Goal: Transaction & Acquisition: Book appointment/travel/reservation

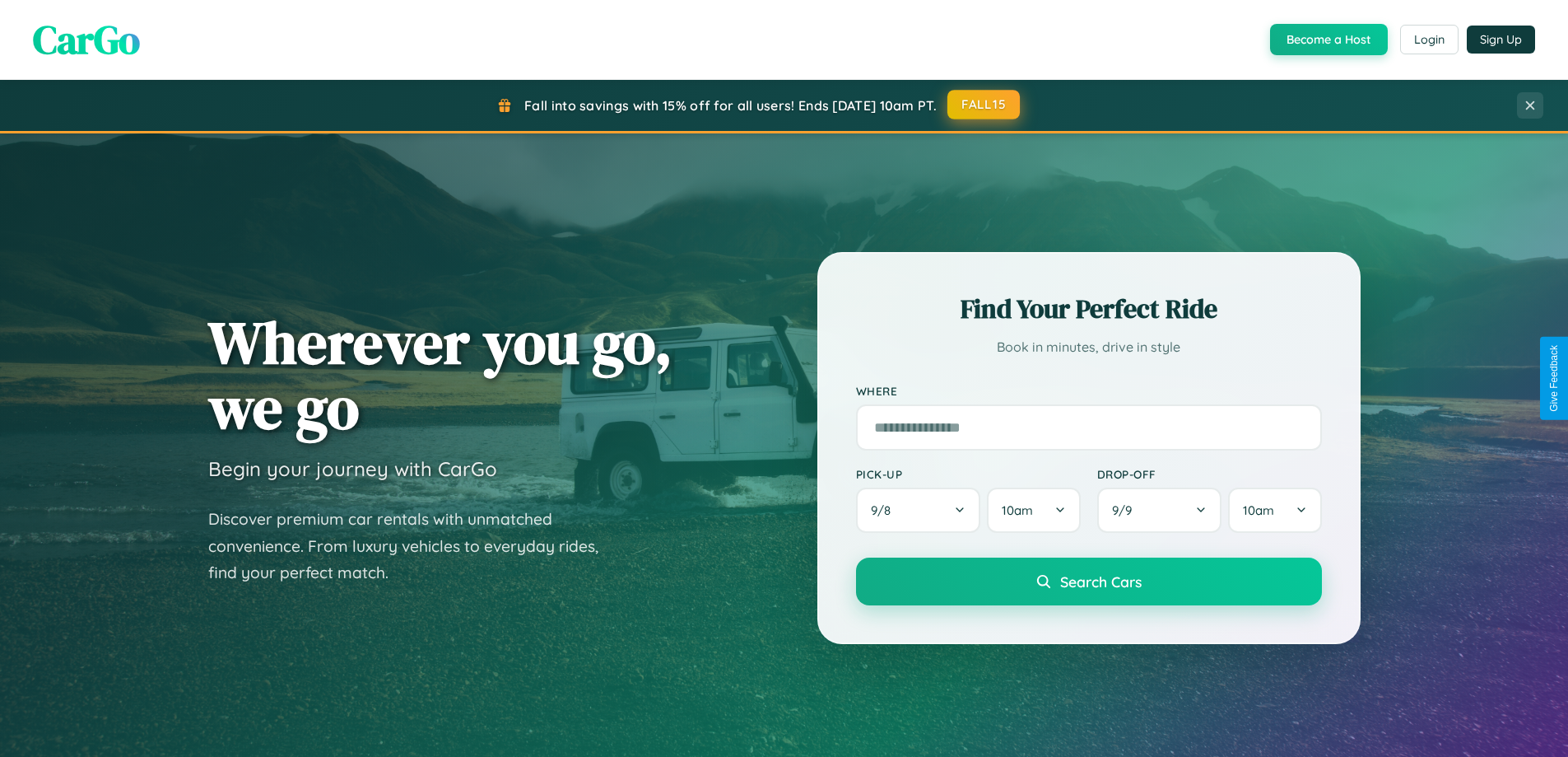
click at [985, 105] on button "FALL15" at bounding box center [983, 104] width 72 height 29
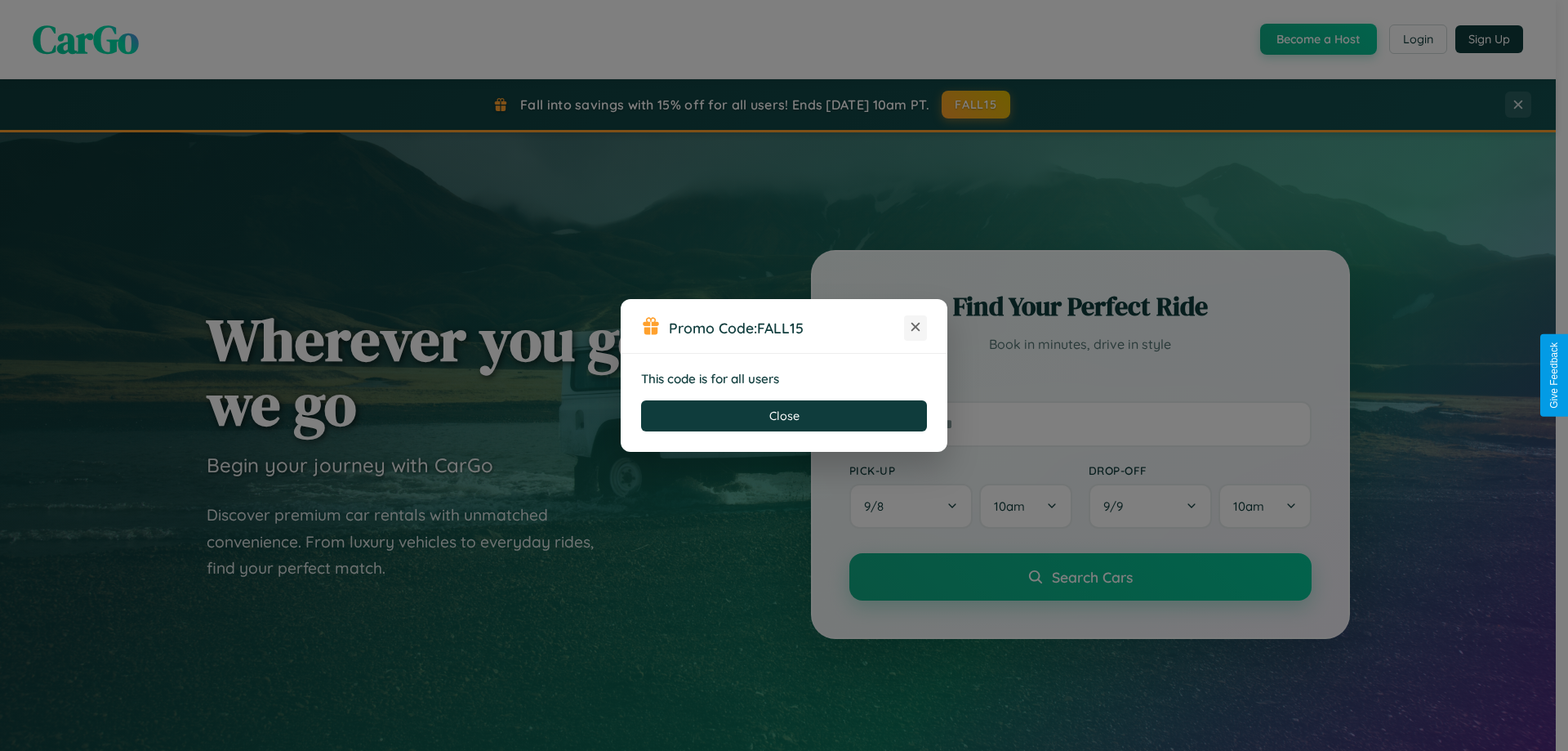
click at [916, 328] on icon at bounding box center [916, 327] width 16 height 16
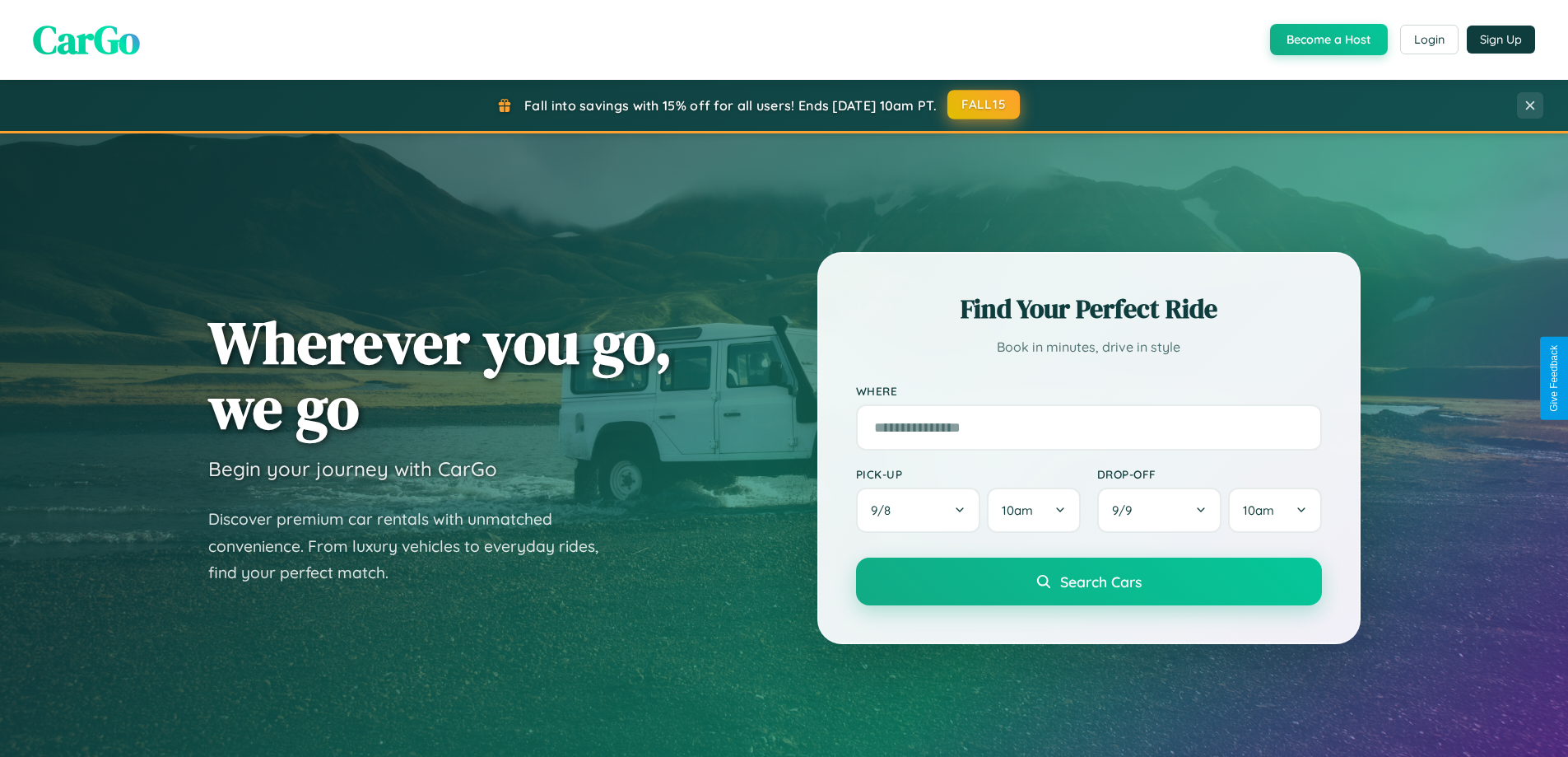
click at [985, 105] on button "FALL15" at bounding box center [983, 104] width 72 height 29
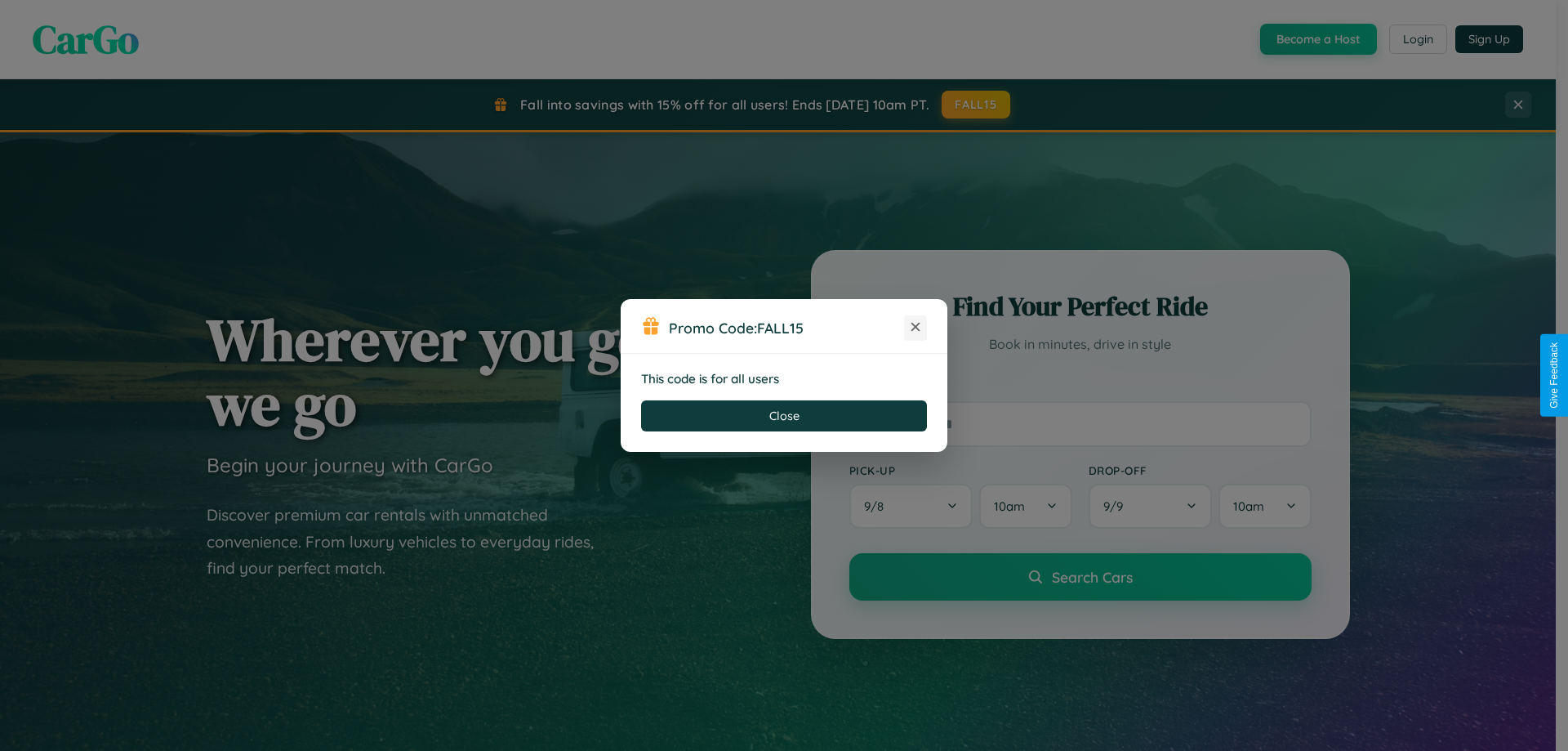
click at [916, 328] on icon at bounding box center [916, 327] width 16 height 16
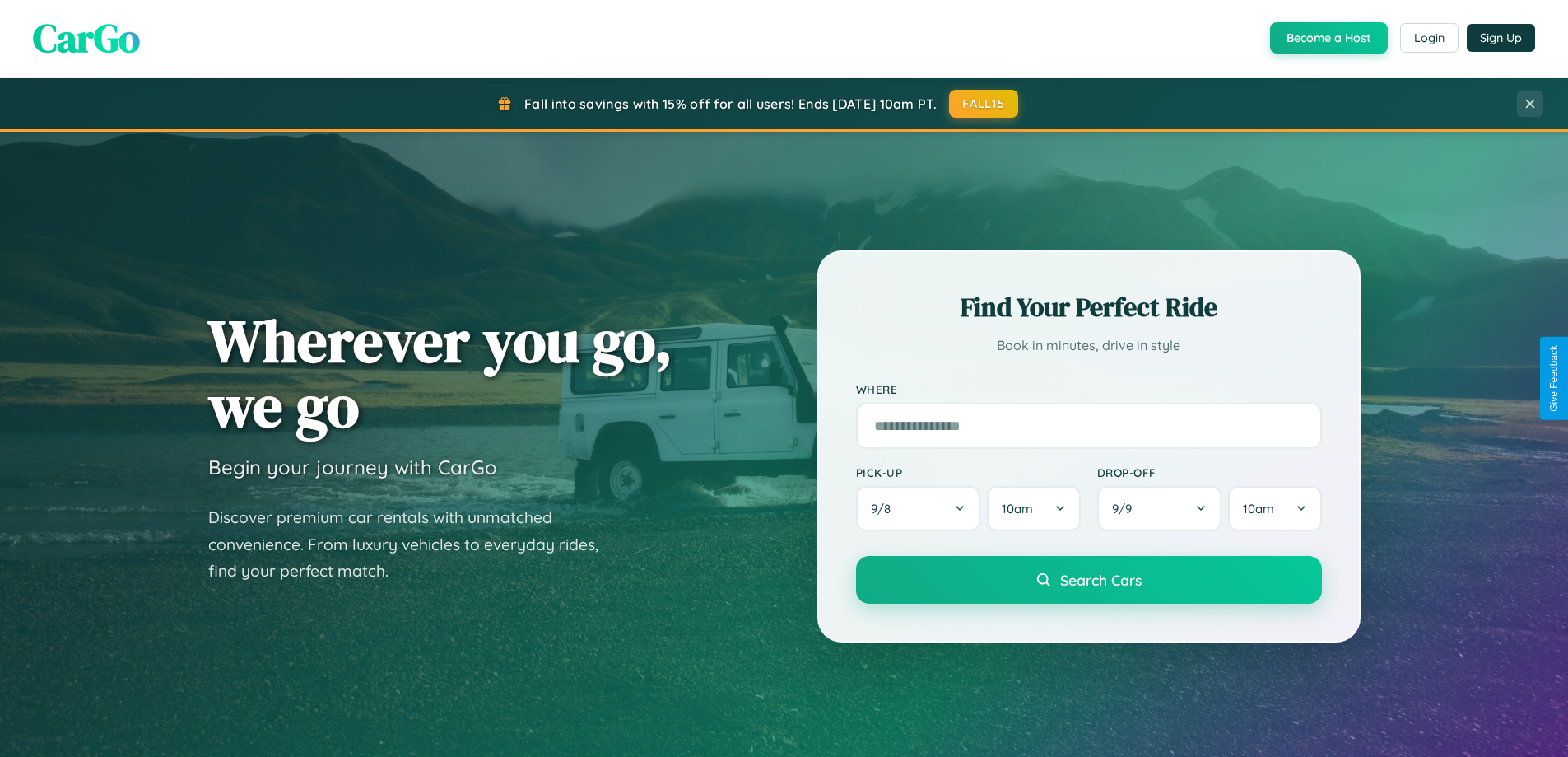
scroll to position [48, 0]
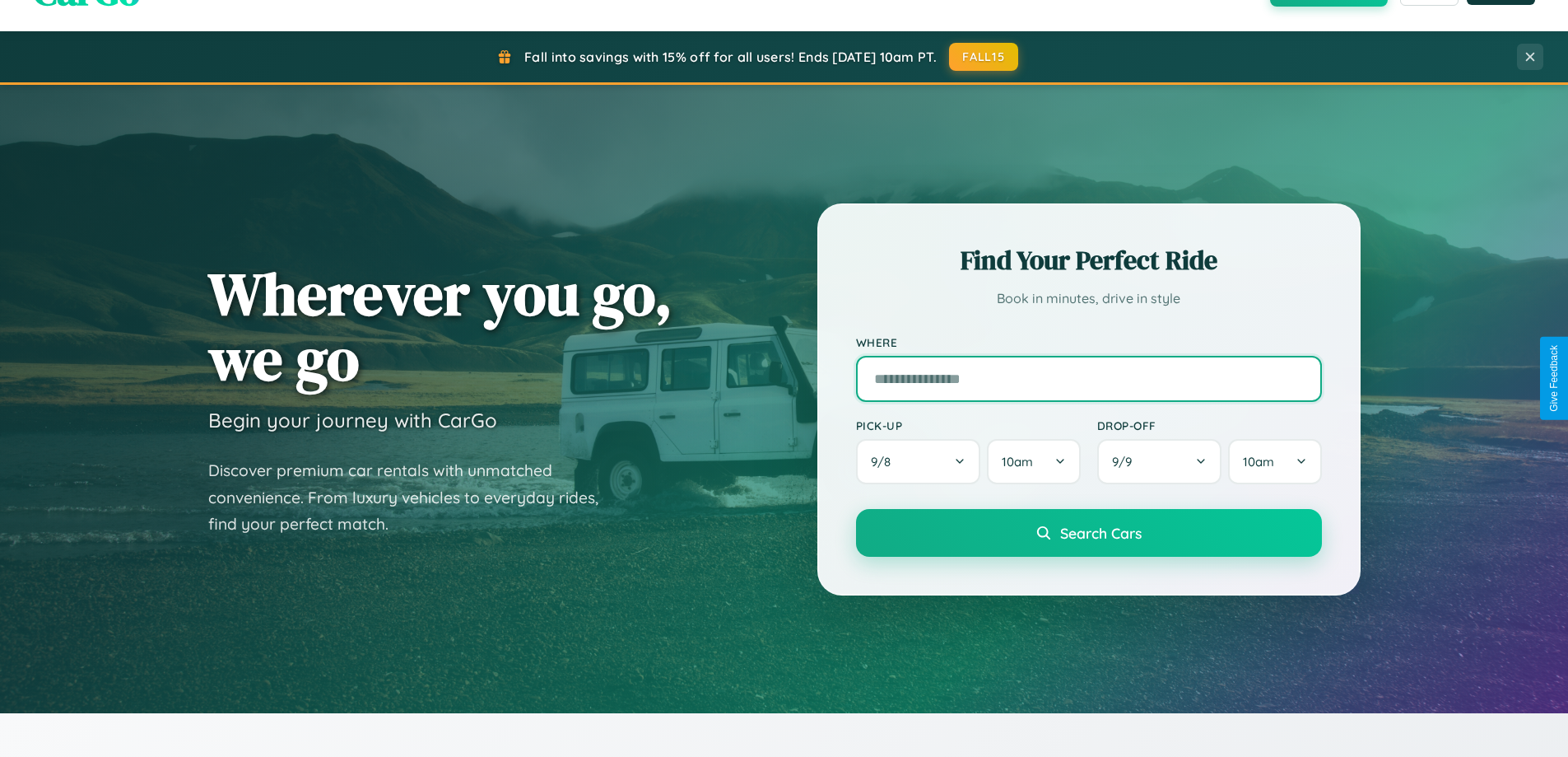
click at [1088, 378] on input "text" at bounding box center [1088, 378] width 466 height 47
type input "**********"
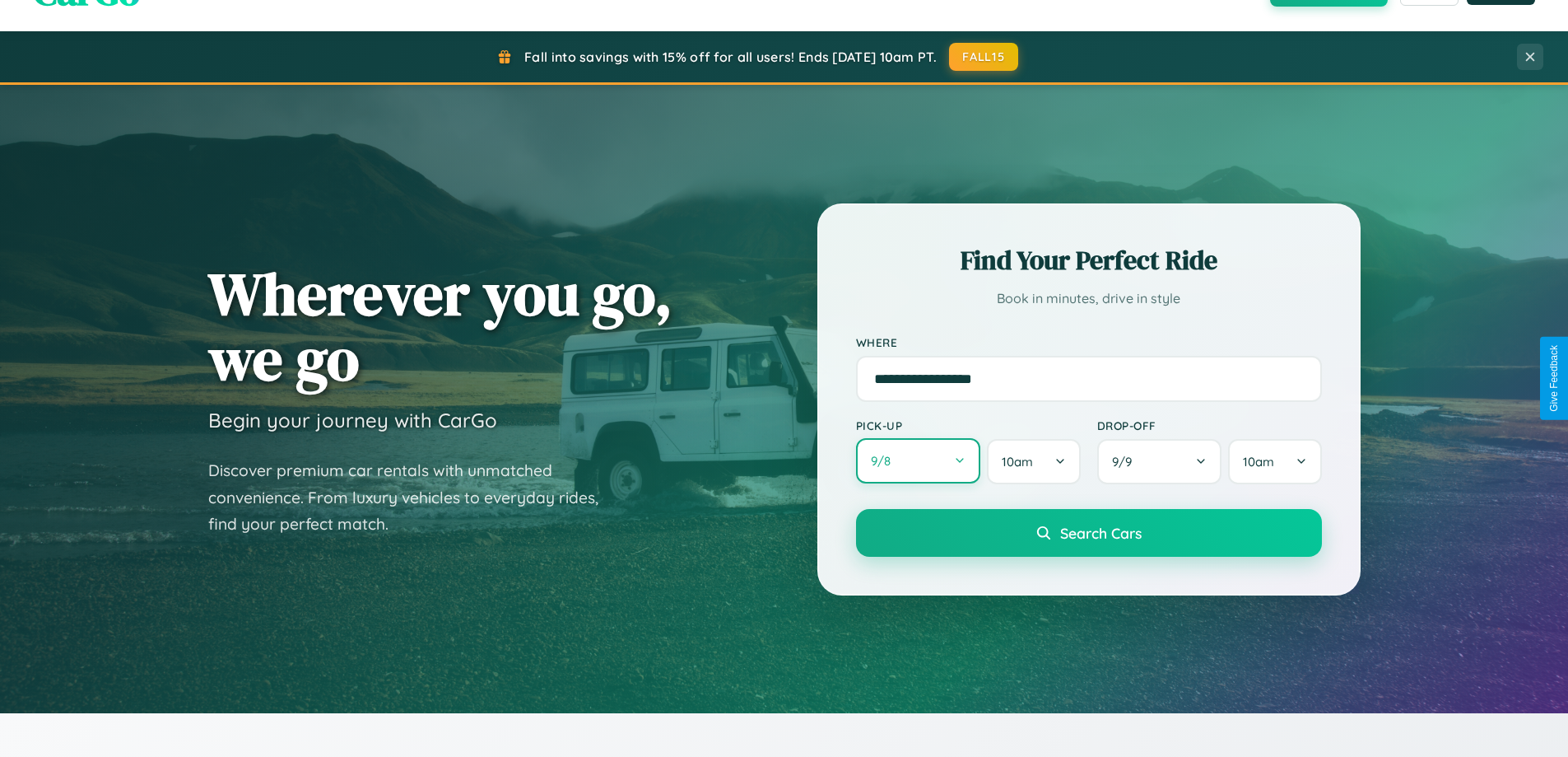
click at [918, 461] on button "9 / 8" at bounding box center [918, 461] width 125 height 46
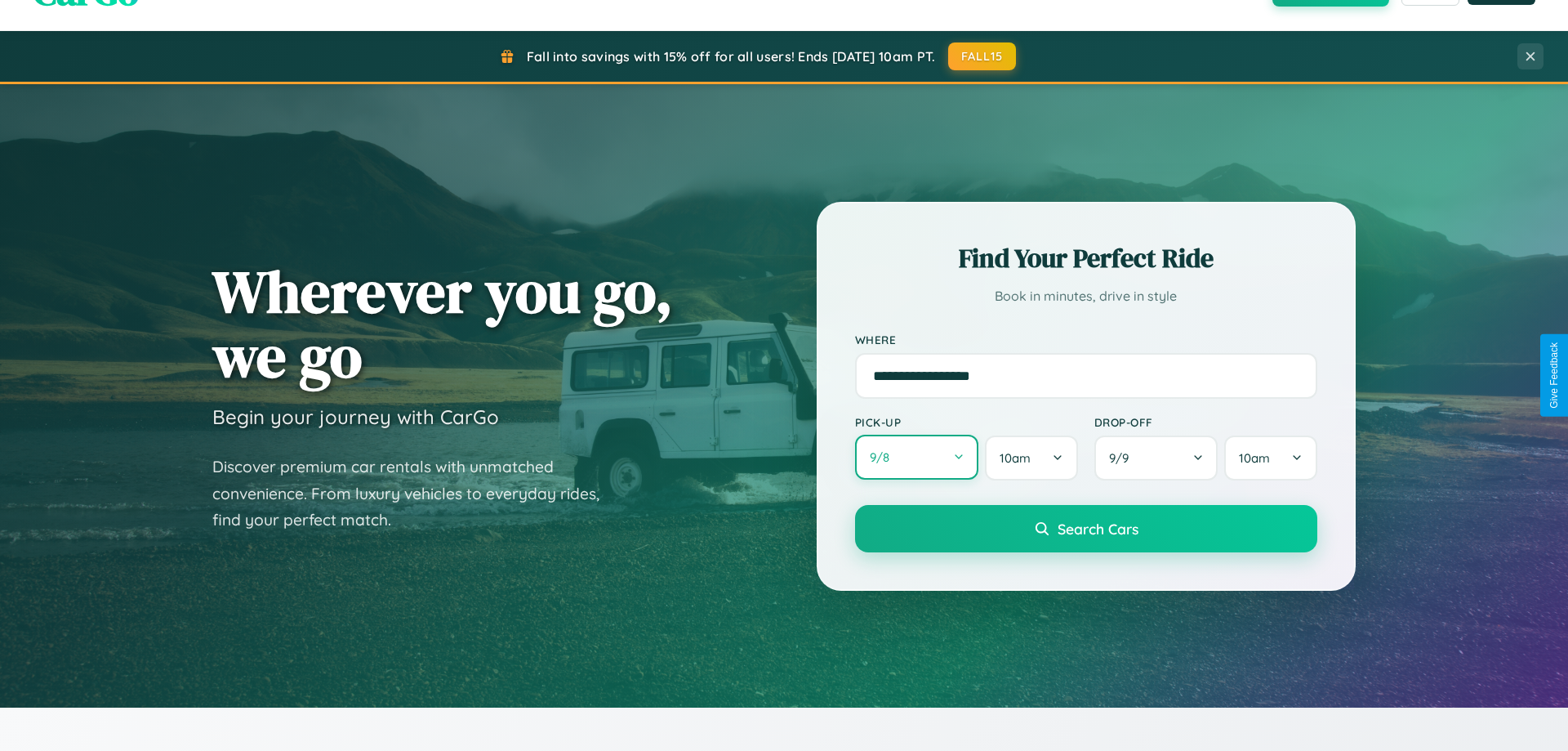
select select "*"
select select "****"
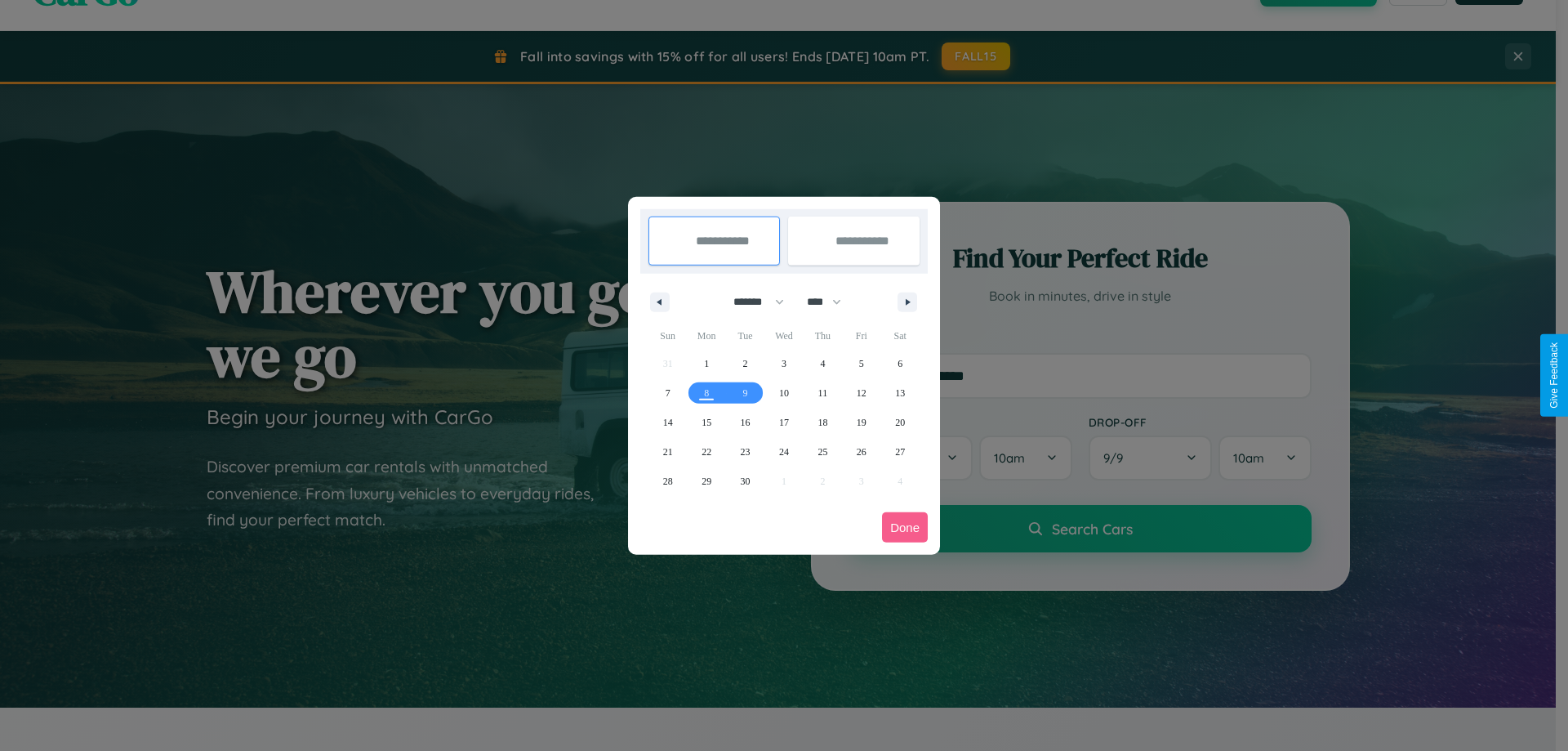
drag, startPoint x: 752, startPoint y: 301, endPoint x: 784, endPoint y: 328, distance: 41.9
click at [752, 301] on select "******* ******** ***** ***** *** **** **** ****** ********* ******* ******** **…" at bounding box center [755, 302] width 70 height 27
select select "*"
click at [832, 301] on select "**** **** **** **** **** **** **** **** **** **** **** **** **** **** **** ****…" at bounding box center [823, 302] width 49 height 27
select select "****"
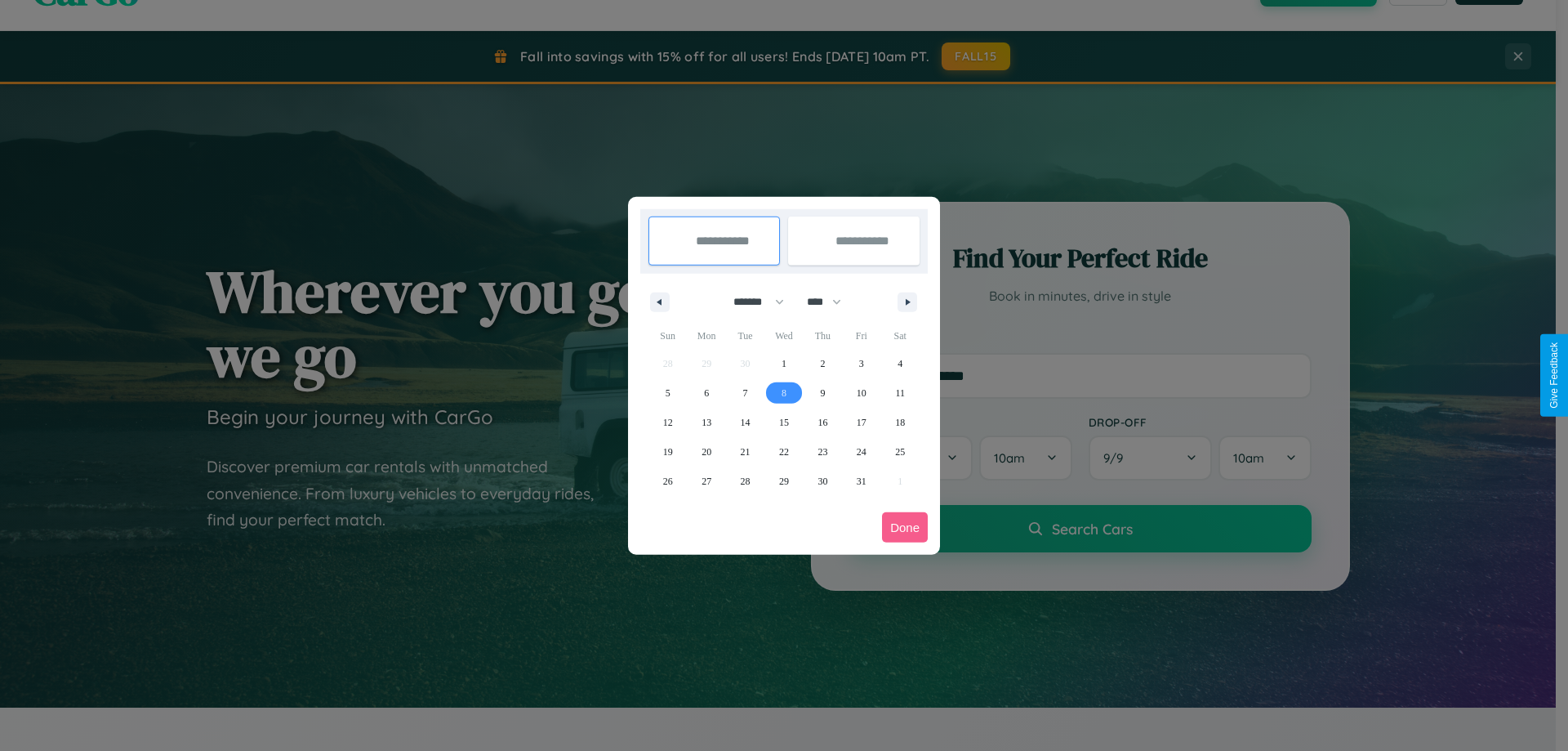
click at [784, 392] on span "8" at bounding box center [784, 393] width 5 height 29
type input "**********"
click at [745, 422] on span "14" at bounding box center [746, 422] width 10 height 29
type input "**********"
click at [905, 527] on button "Done" at bounding box center [905, 527] width 46 height 30
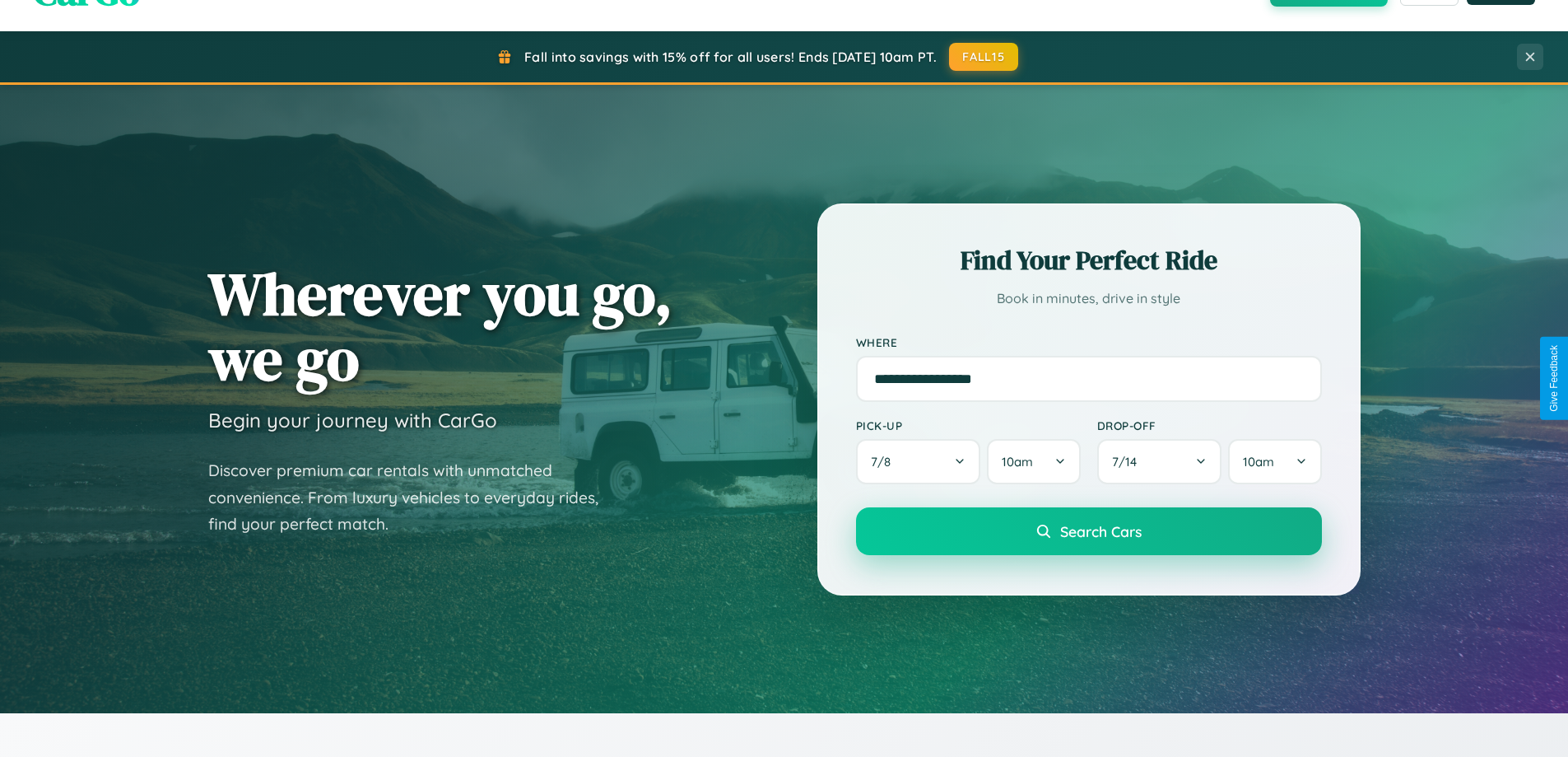
click at [1088, 531] on span "Search Cars" at bounding box center [1100, 531] width 81 height 18
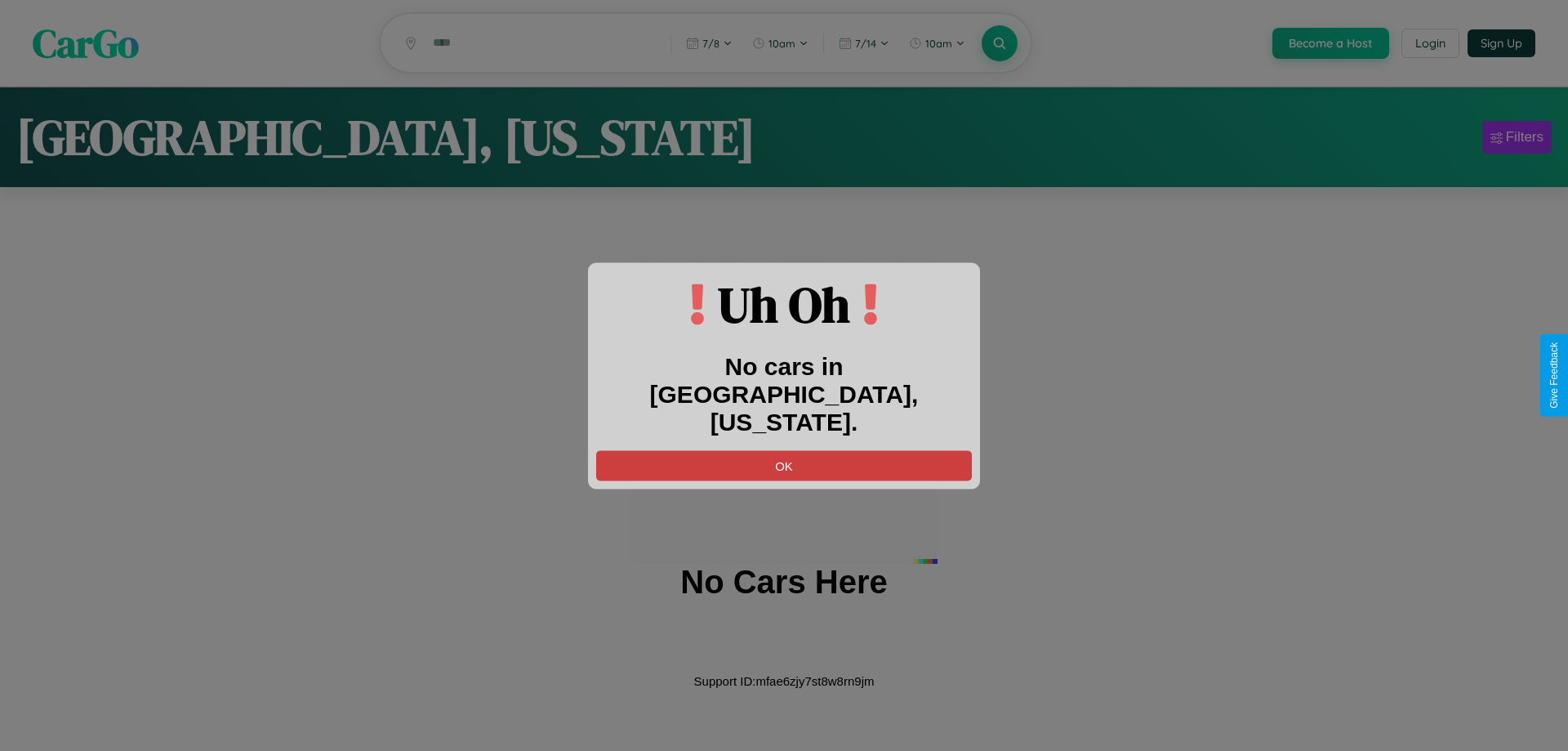
click at [784, 450] on button "OK" at bounding box center [784, 464] width 375 height 30
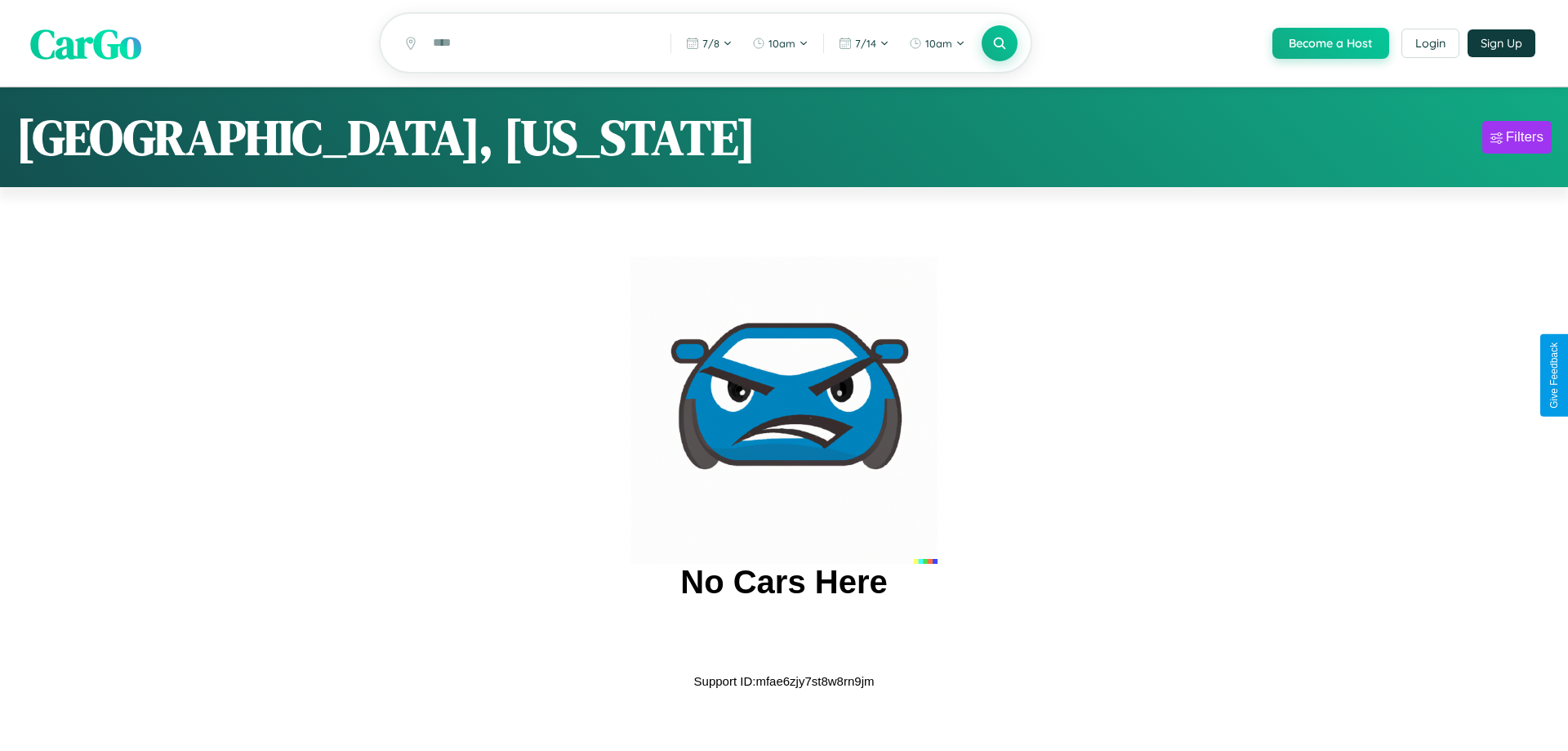
click at [86, 44] on span "CarGo" at bounding box center [85, 43] width 111 height 56
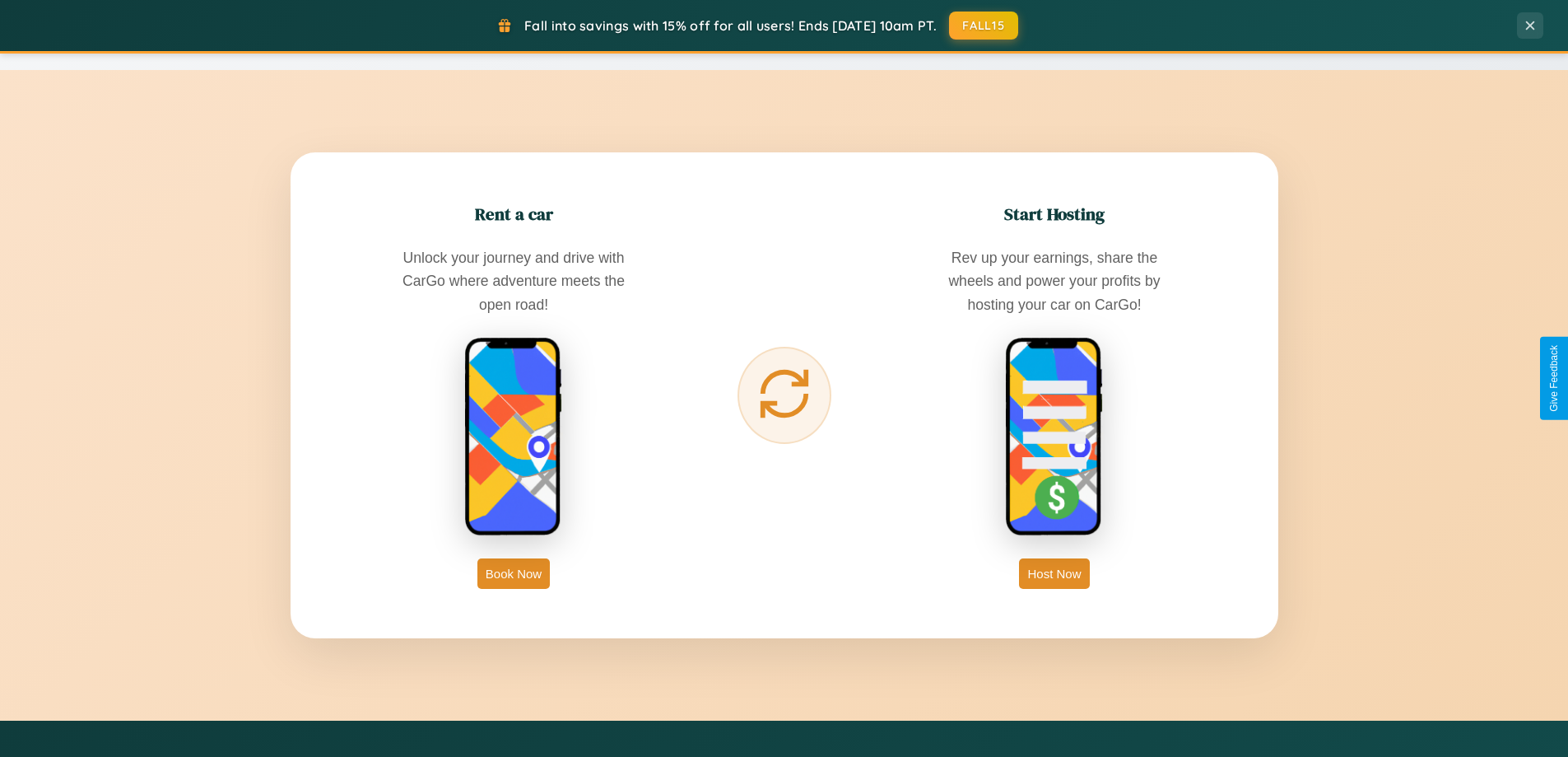
scroll to position [2646, 0]
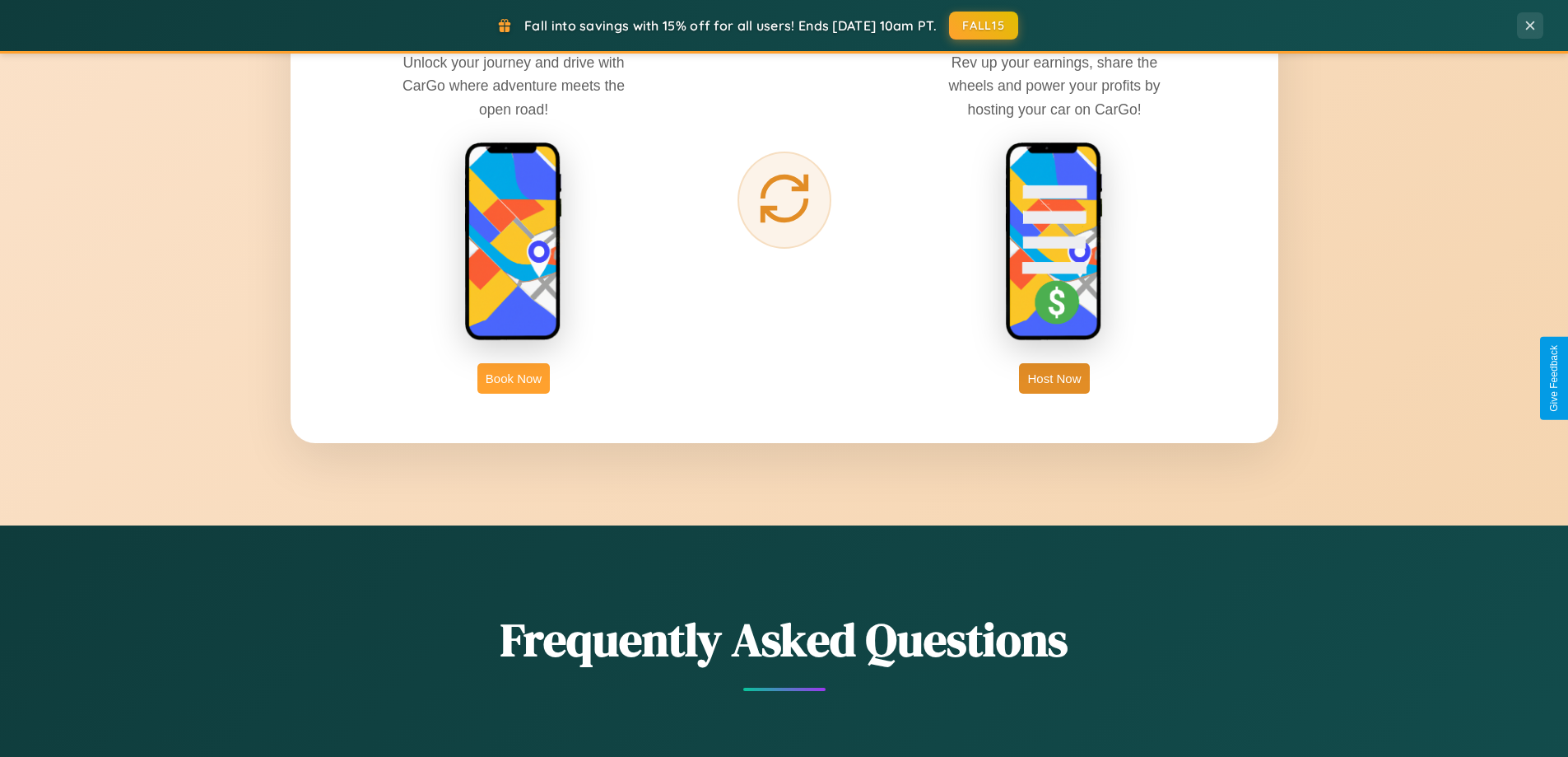
click at [513, 378] on button "Book Now" at bounding box center [513, 378] width 72 height 30
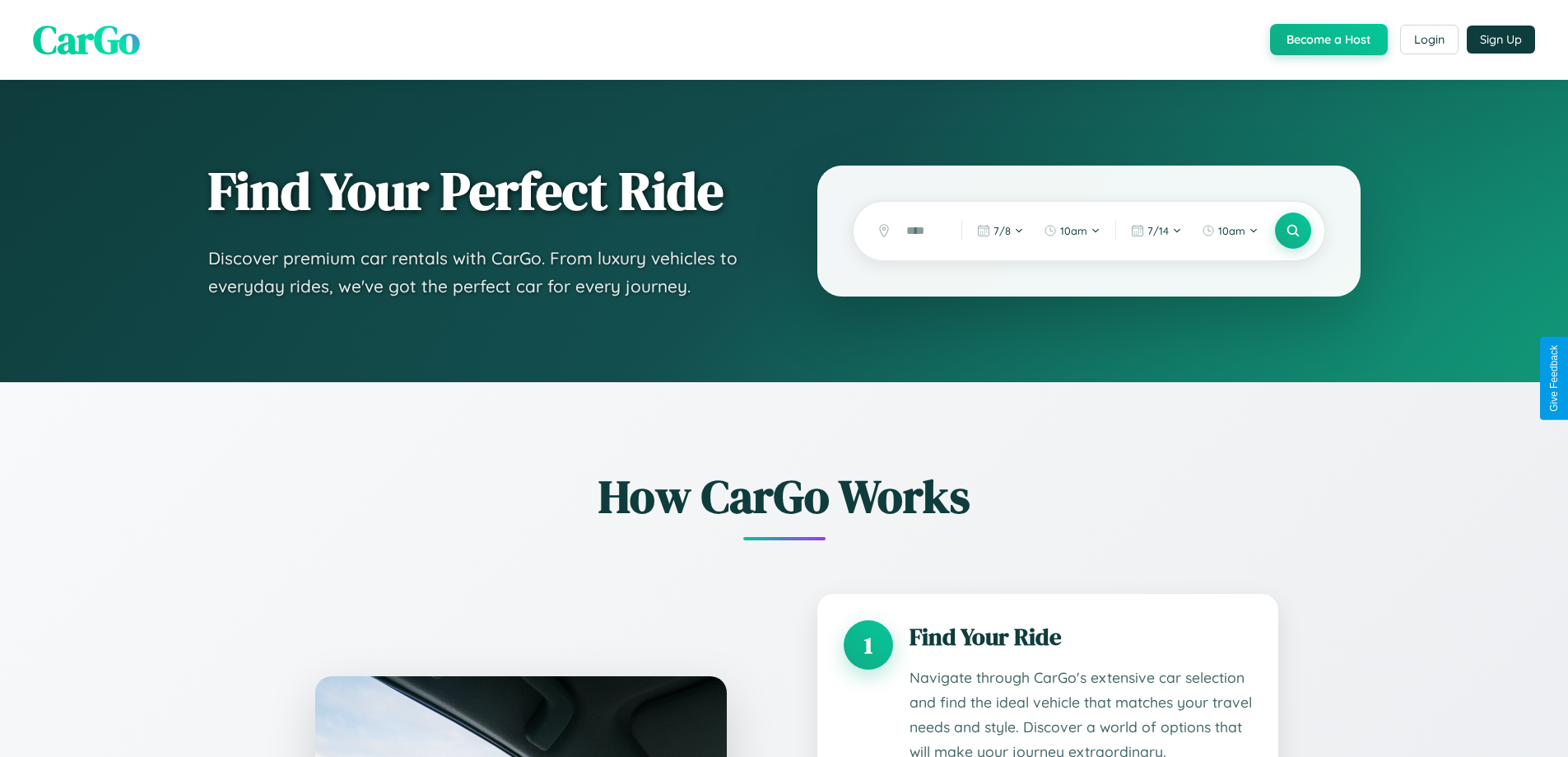
scroll to position [2587, 0]
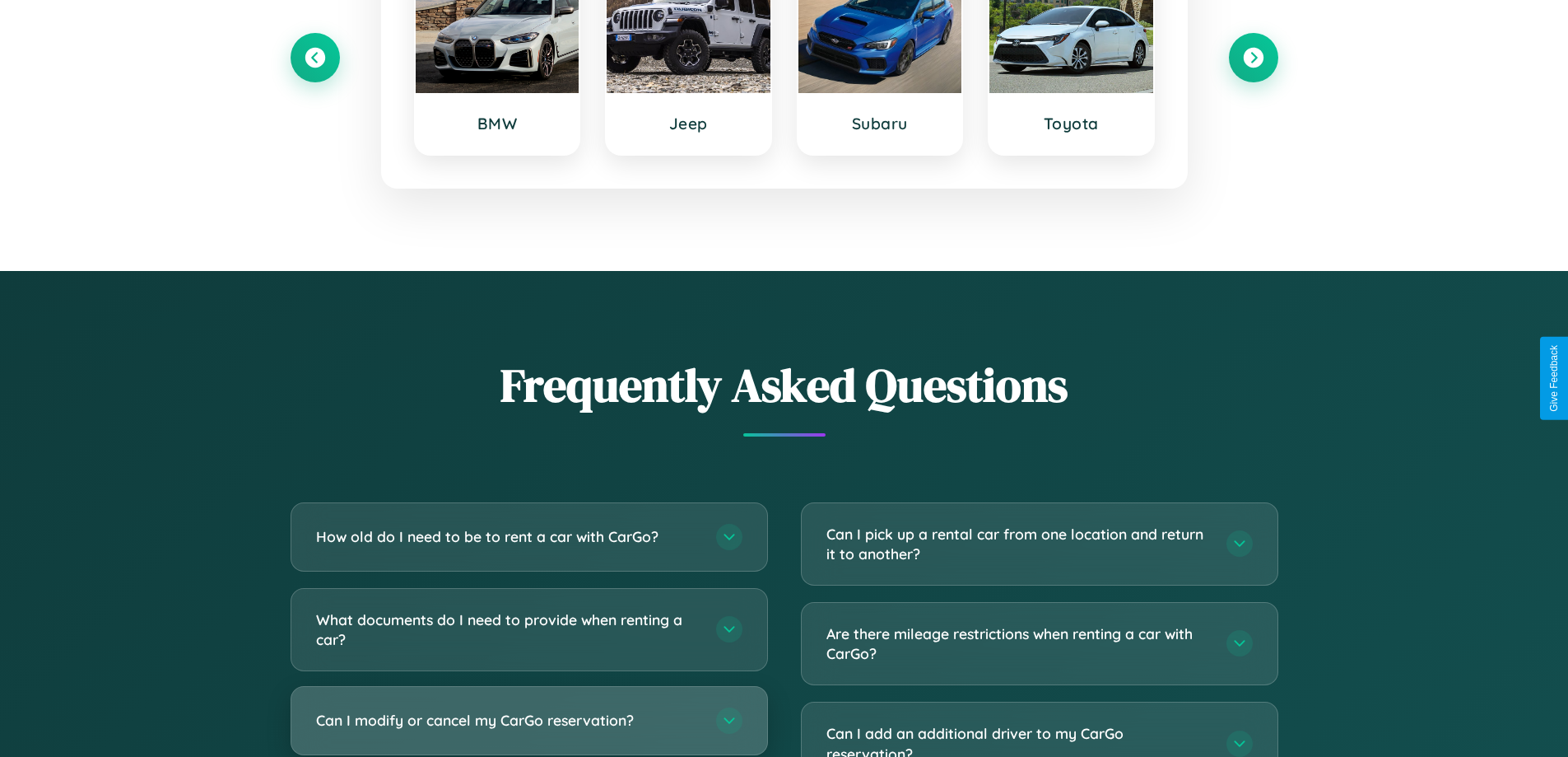
click at [529, 720] on h3 "Can I modify or cancel my CarGo reservation?" at bounding box center [508, 720] width 384 height 21
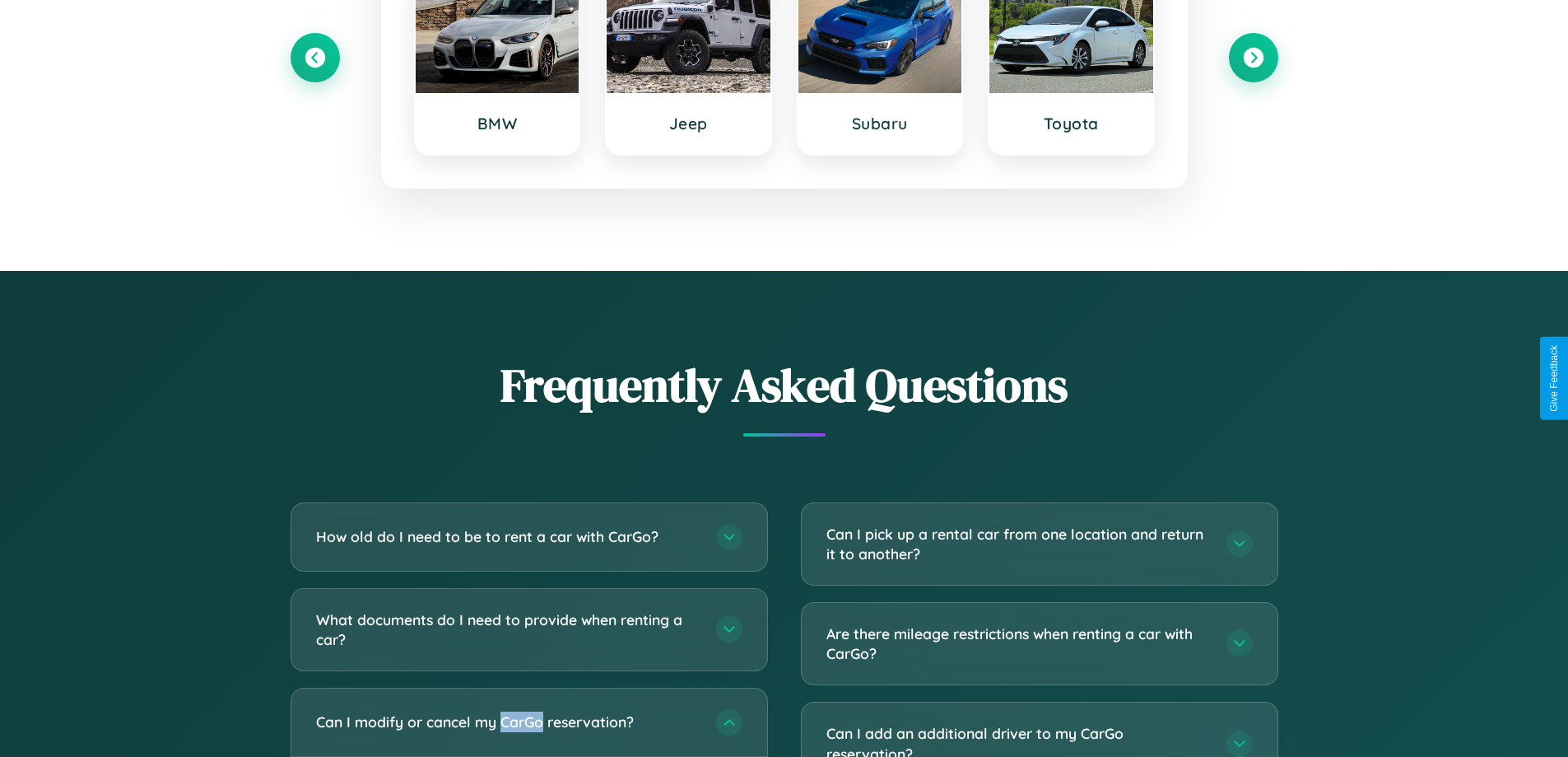
scroll to position [0, 0]
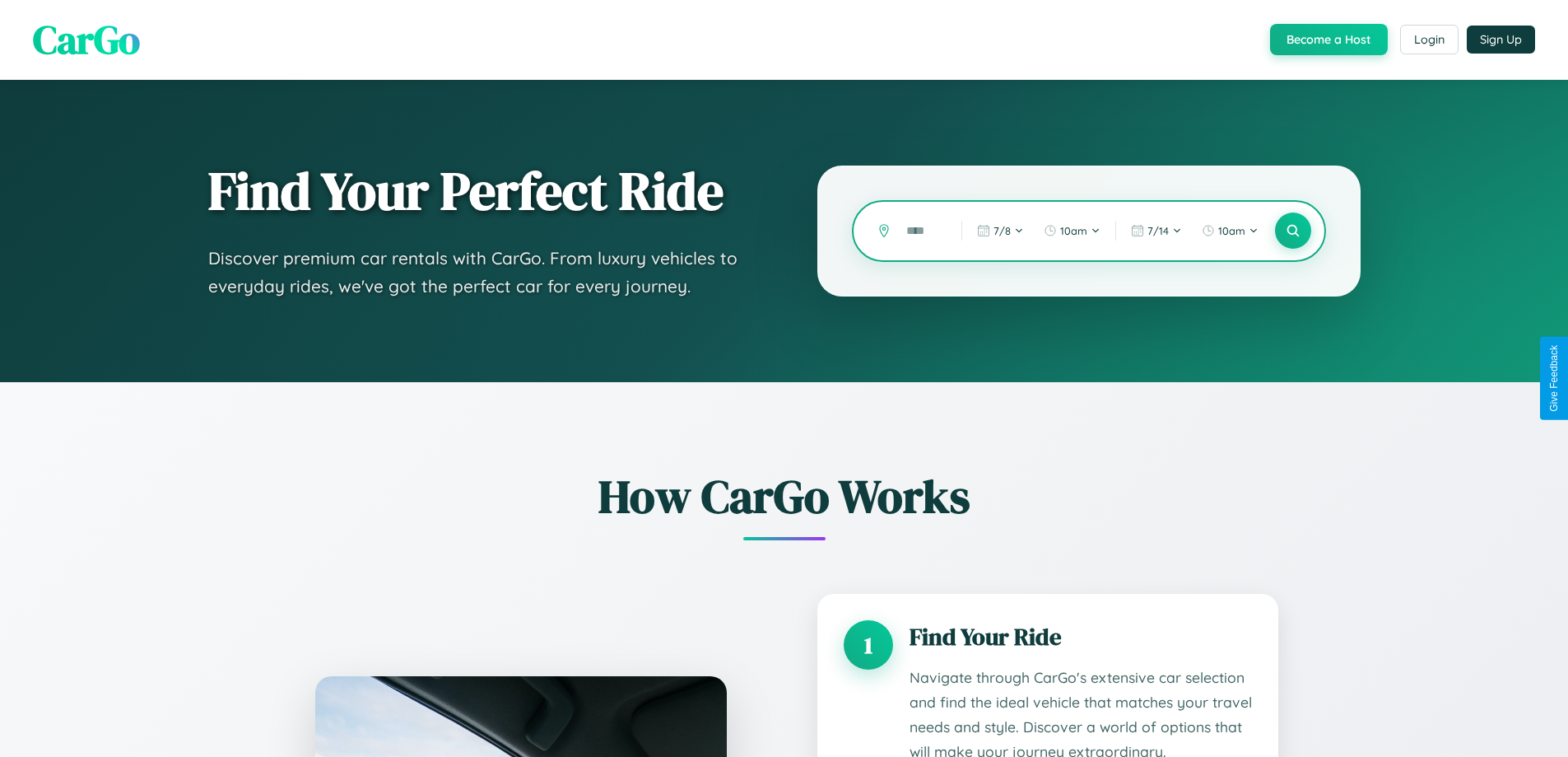
click at [922, 231] on input "text" at bounding box center [921, 231] width 46 height 29
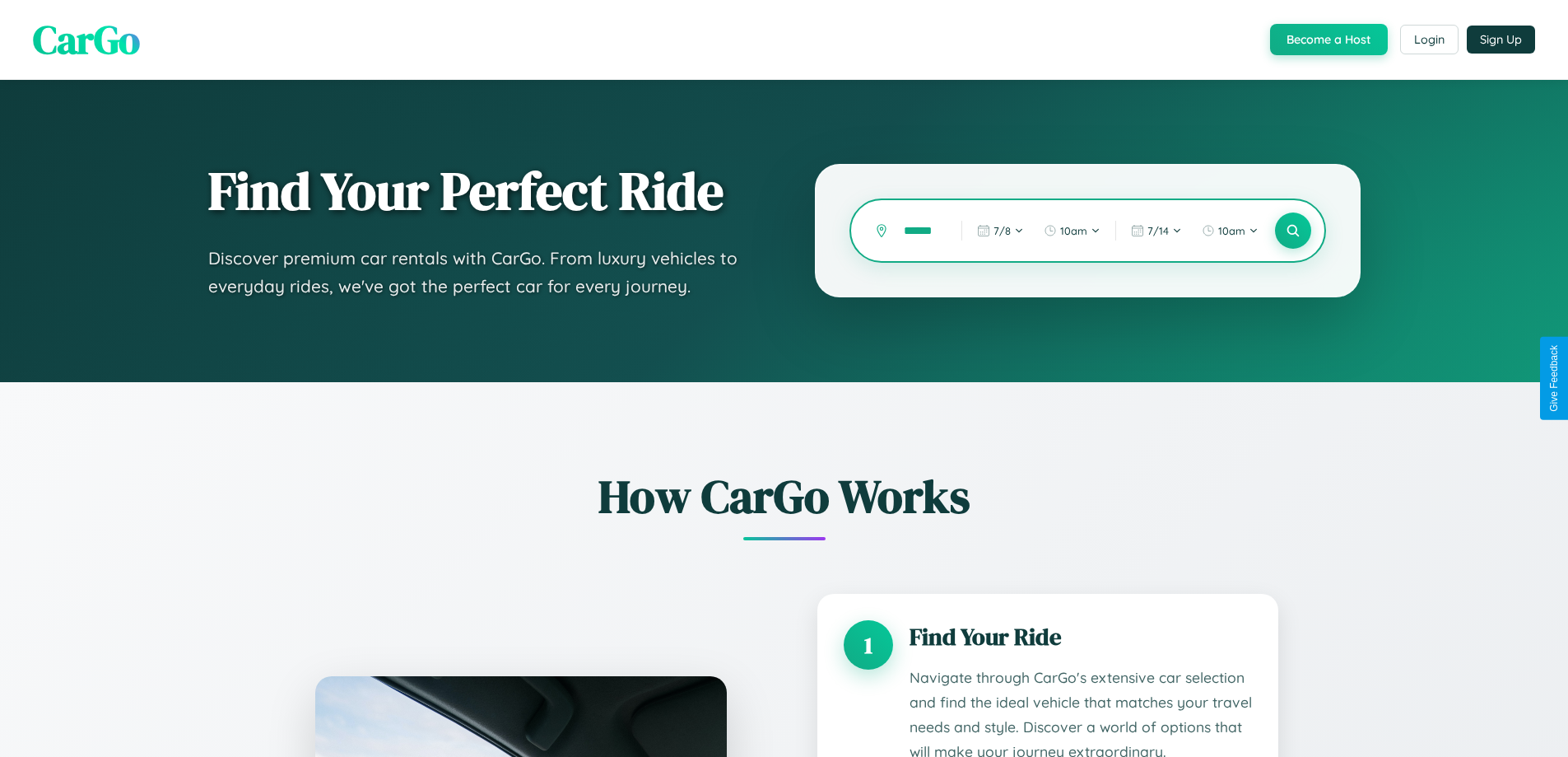
type input "******"
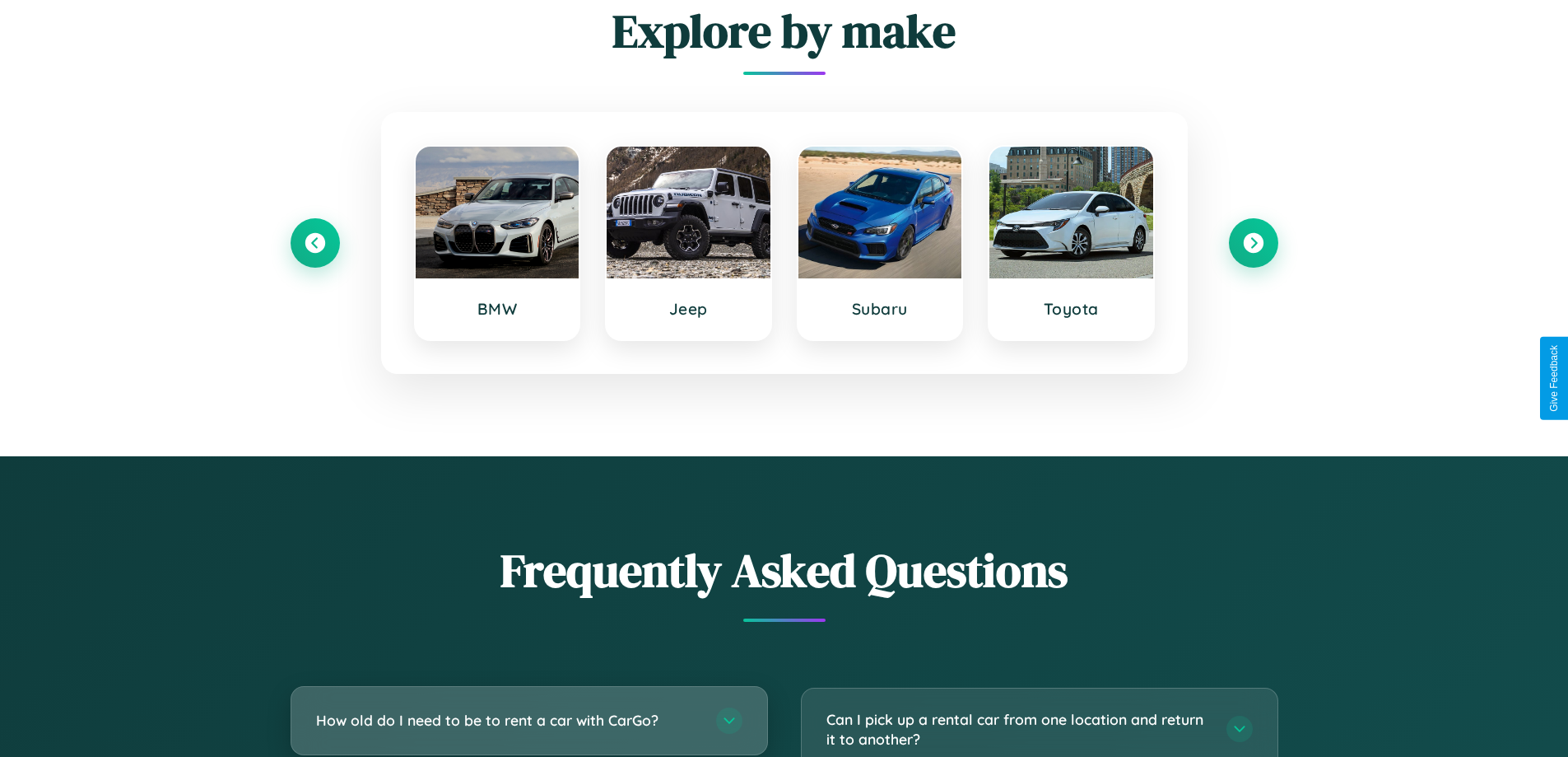
scroll to position [0, 0]
click at [529, 720] on h3 "How old do I need to be to rent a car with CarGo?" at bounding box center [508, 720] width 384 height 21
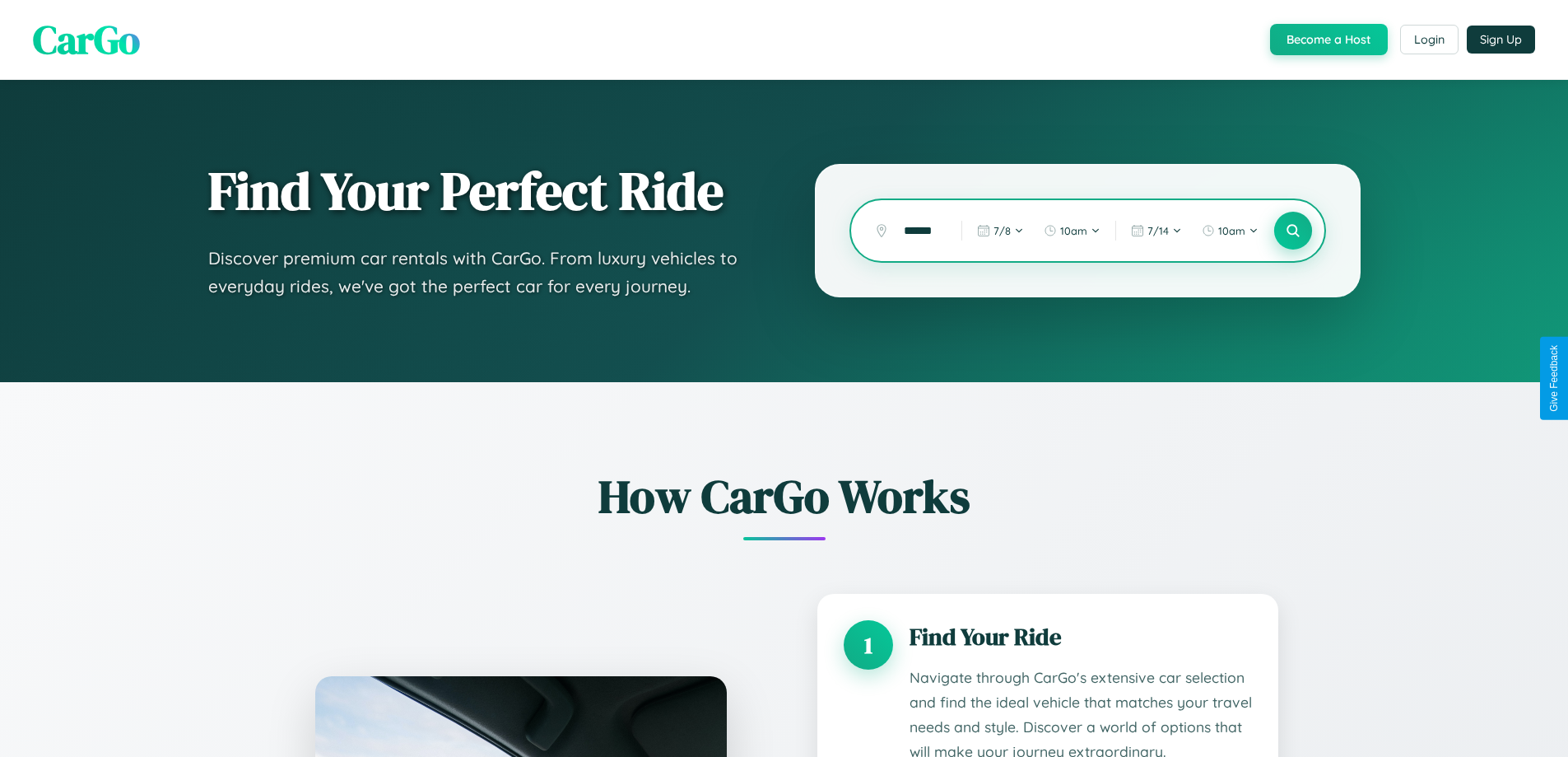
click at [1292, 231] on icon at bounding box center [1292, 231] width 15 height 16
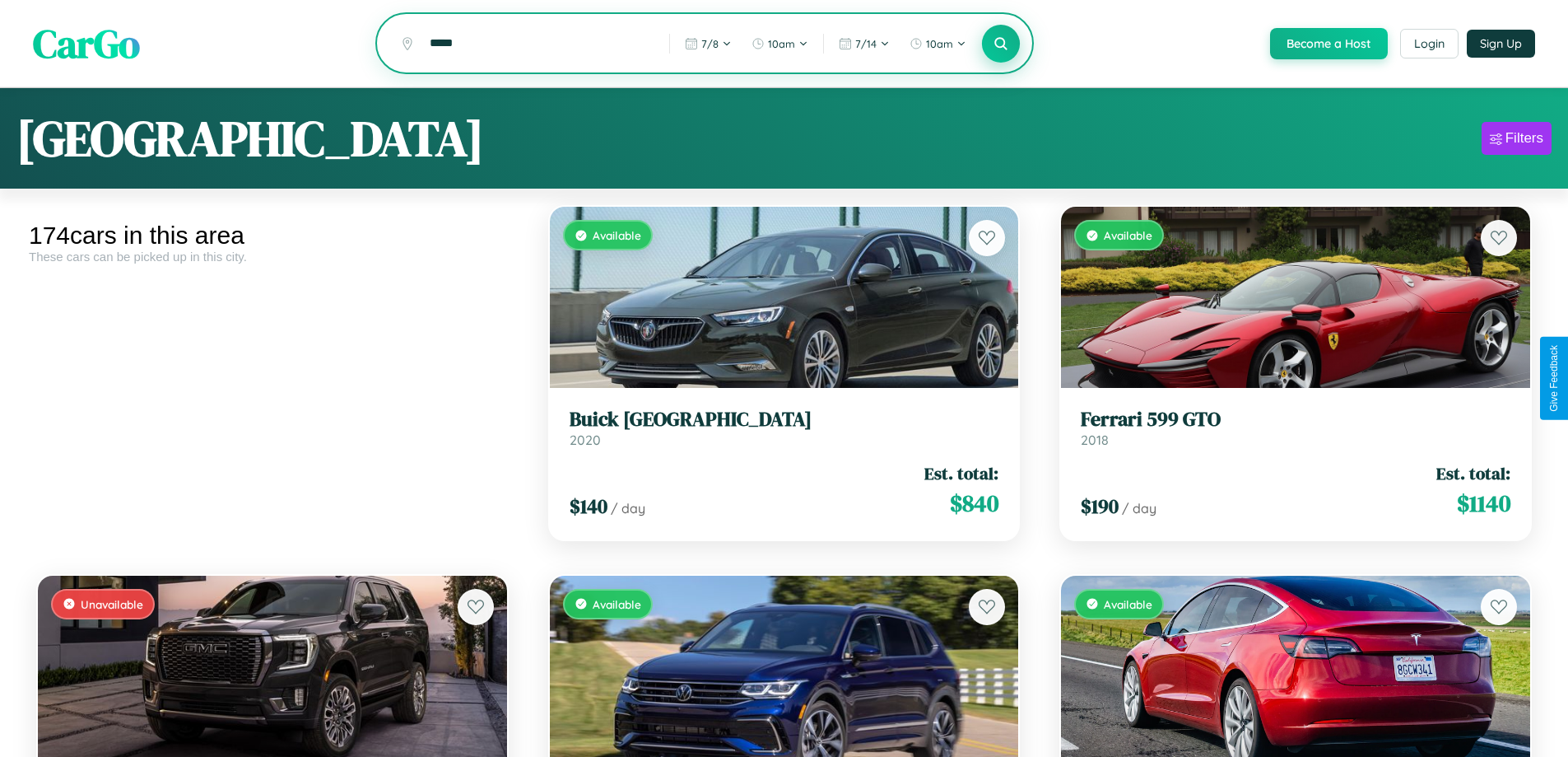
click at [1000, 45] on icon at bounding box center [1001, 43] width 15 height 16
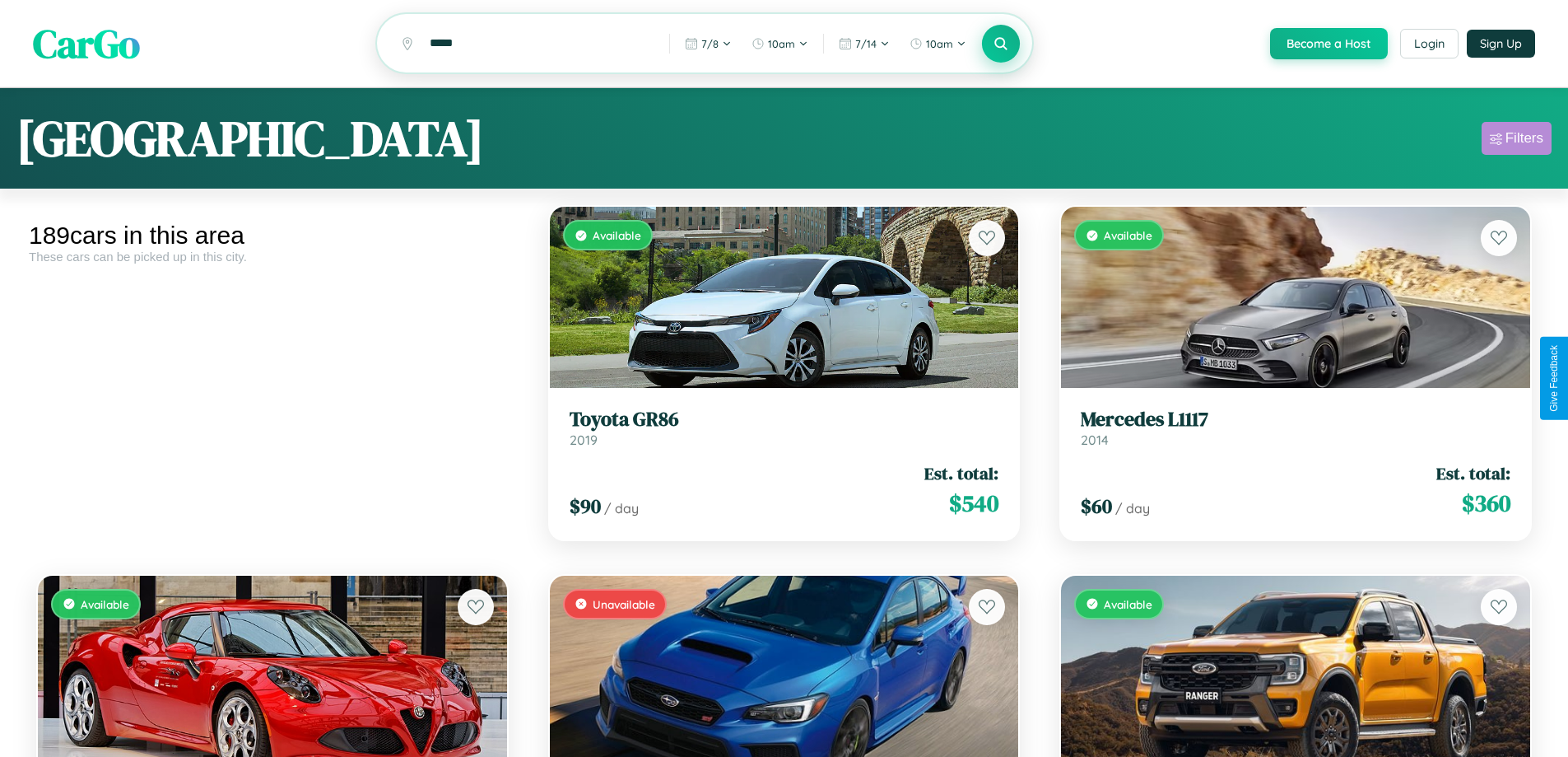
click at [1516, 140] on div "Filters" at bounding box center [1524, 139] width 38 height 16
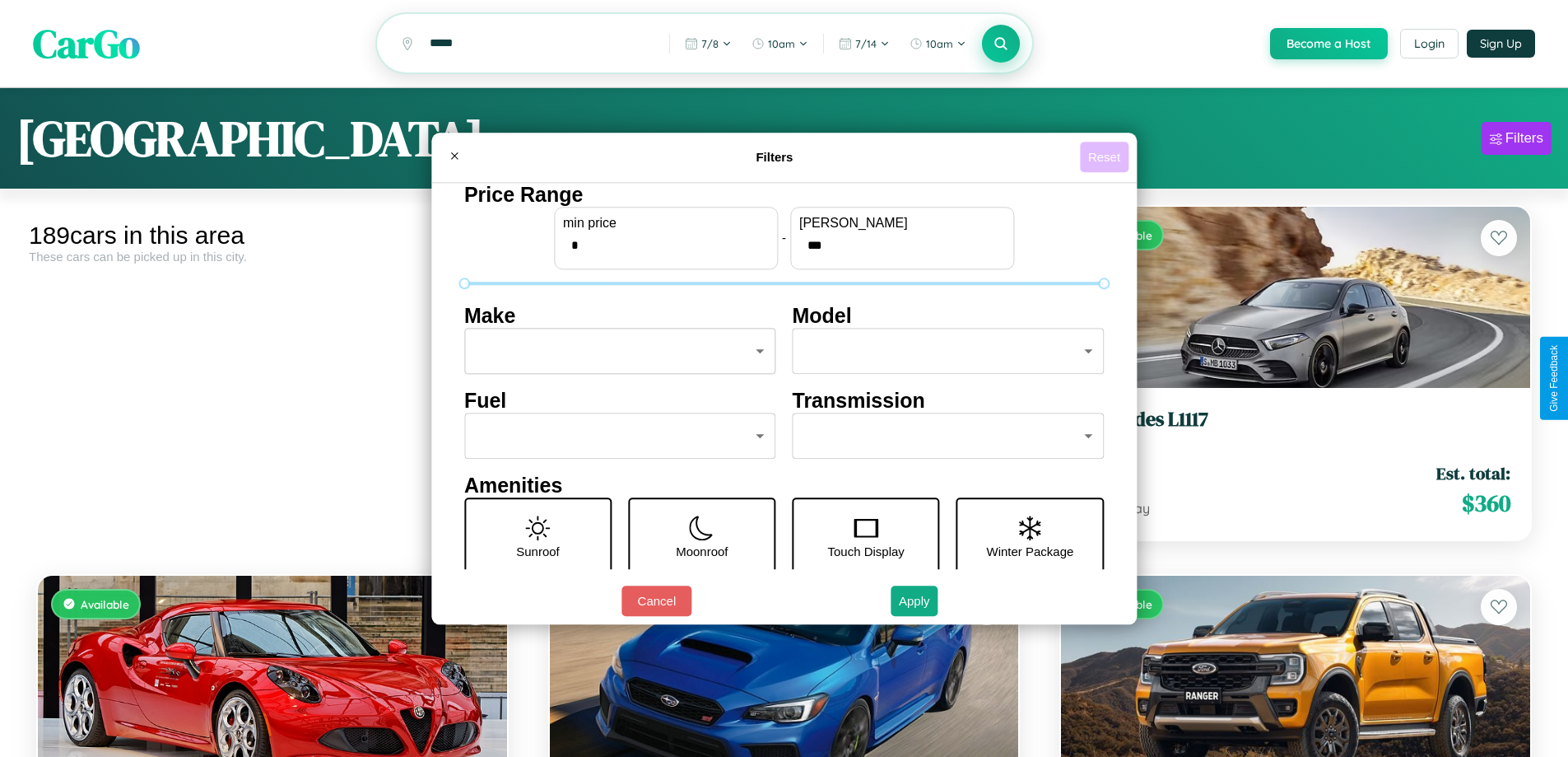
click at [1106, 157] on button "Reset" at bounding box center [1103, 156] width 48 height 30
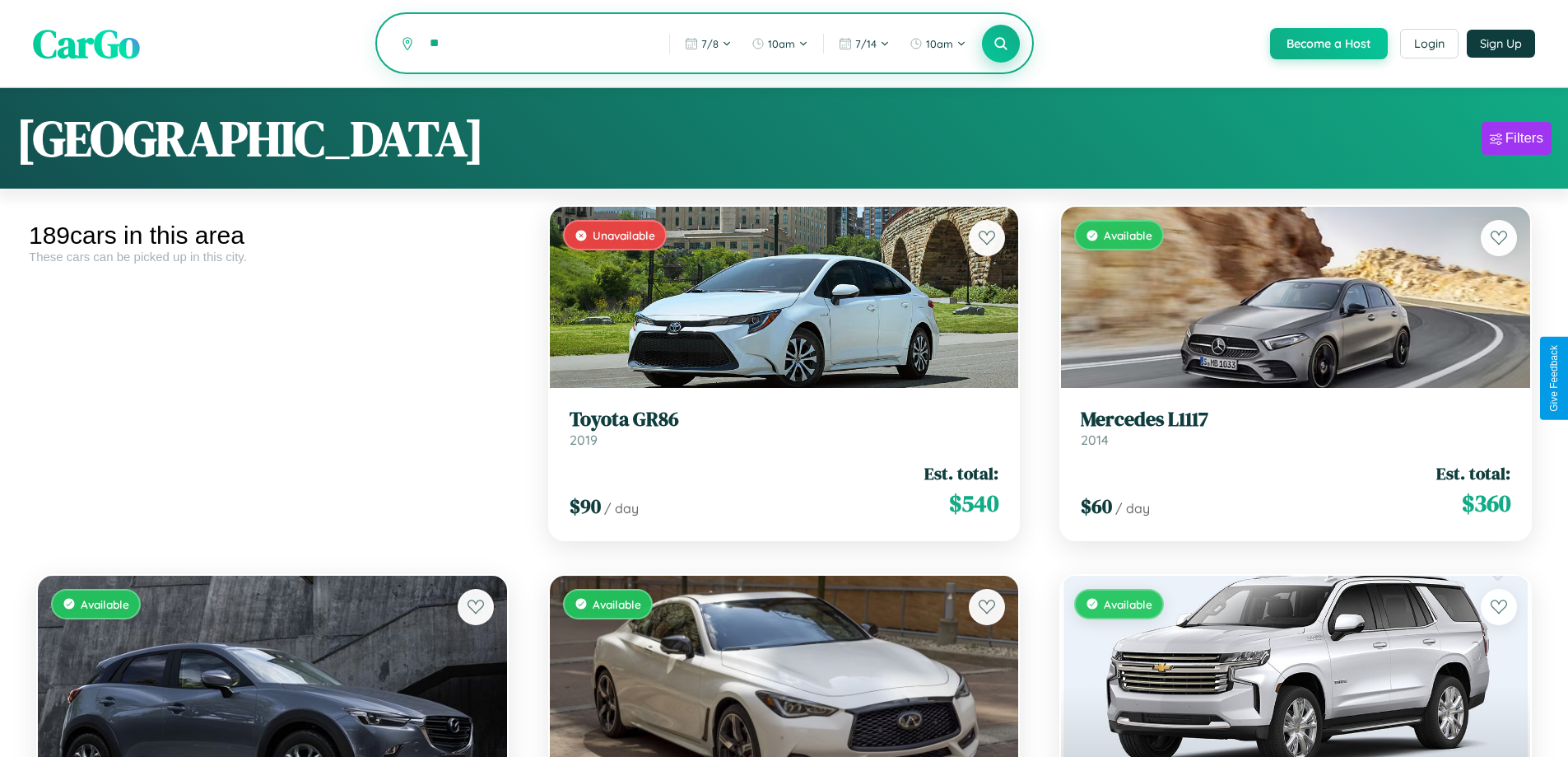
type input "*"
type input "*****"
click at [1000, 45] on icon at bounding box center [1001, 43] width 15 height 16
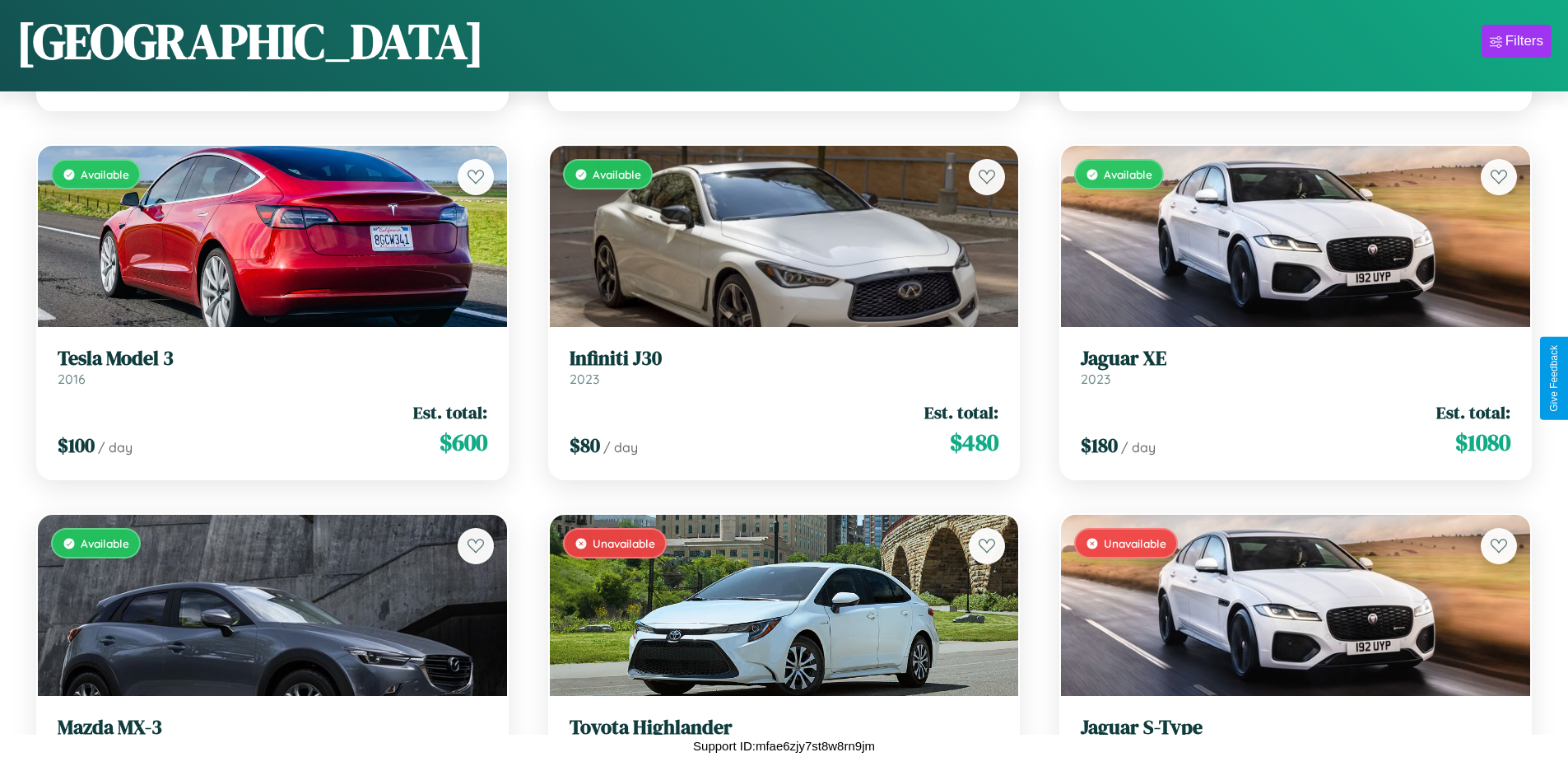
scroll to position [14611, 0]
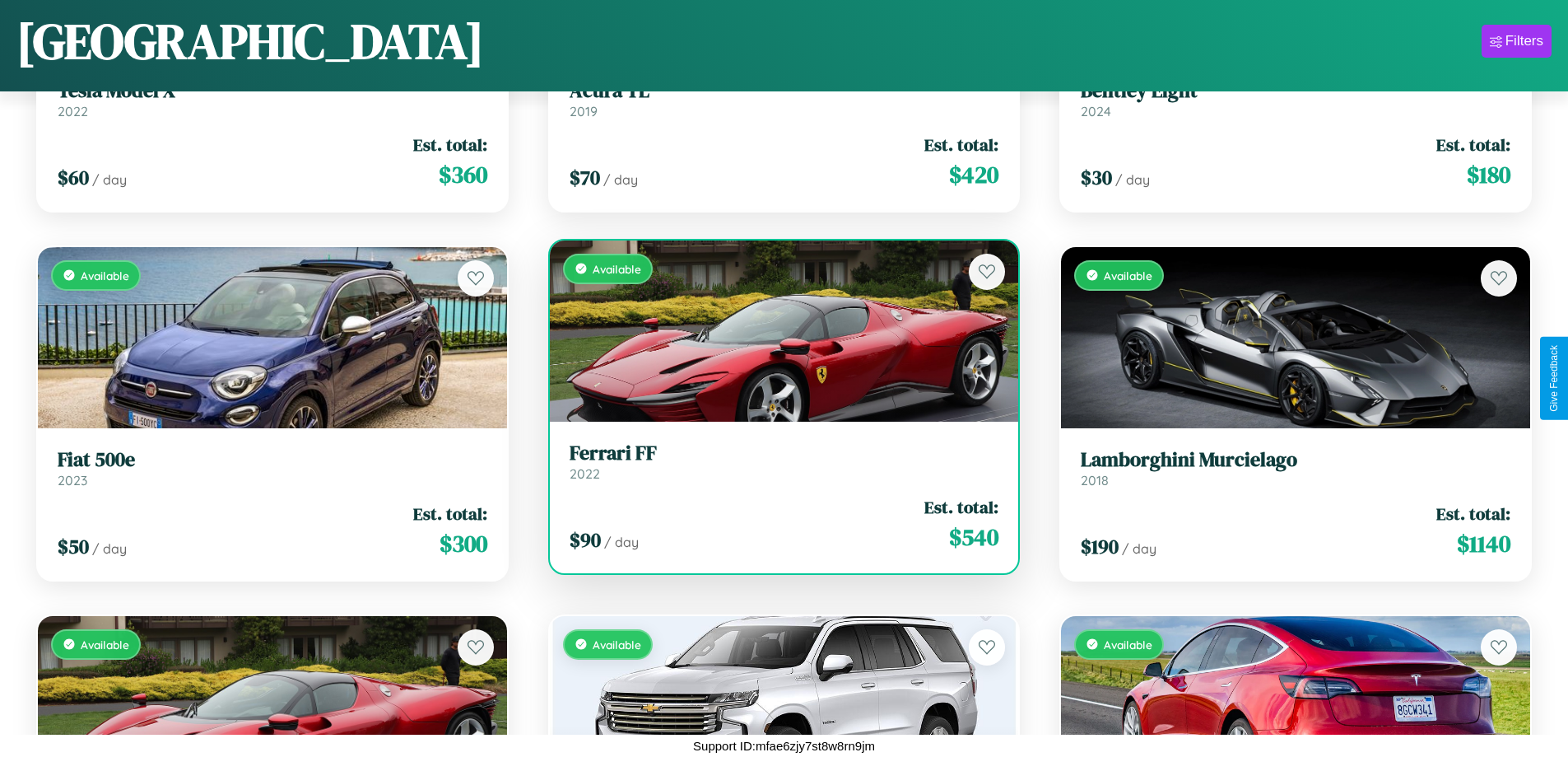
click at [777, 461] on h3 "Ferrari FF" at bounding box center [784, 453] width 429 height 24
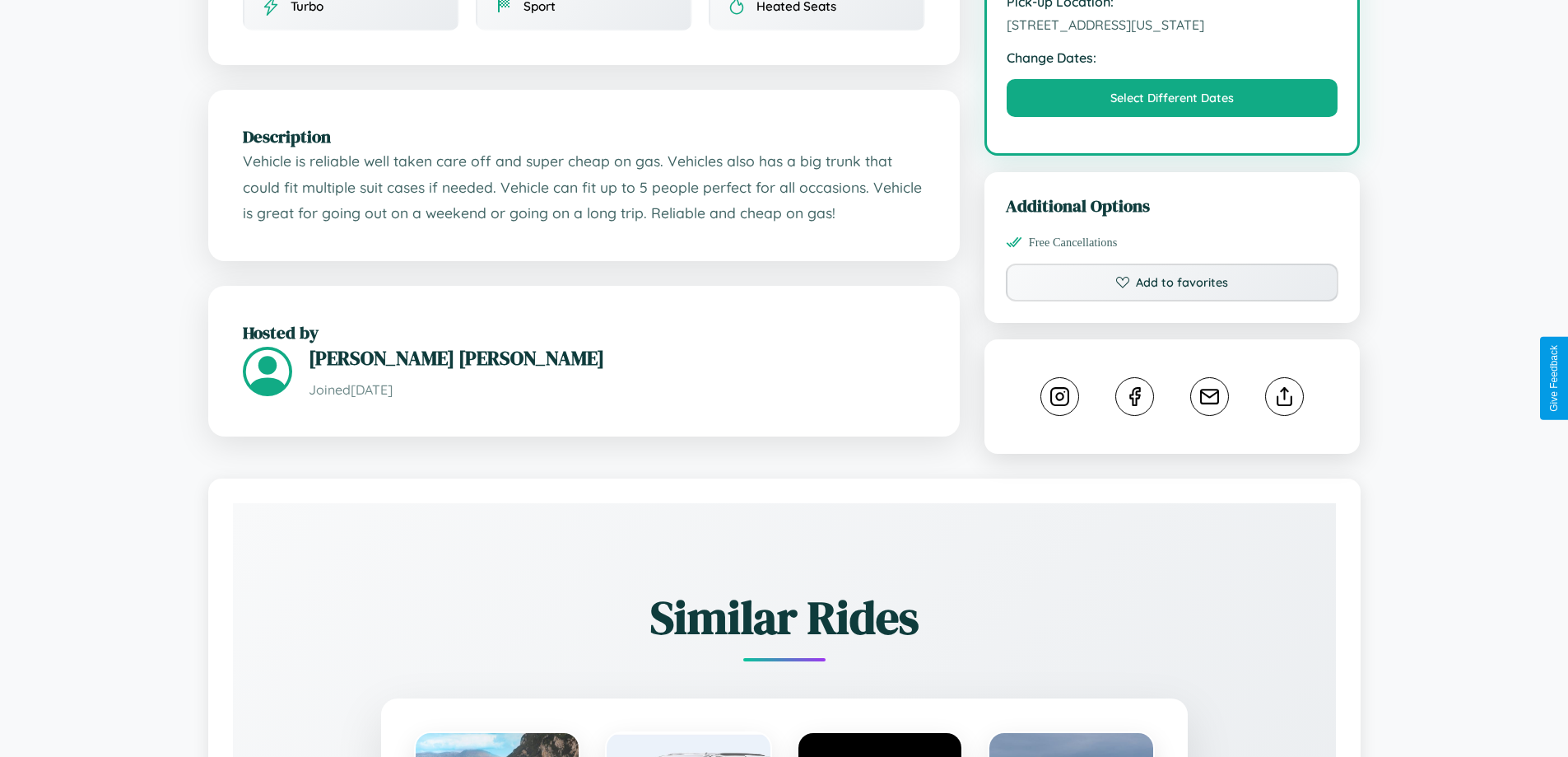
scroll to position [917, 0]
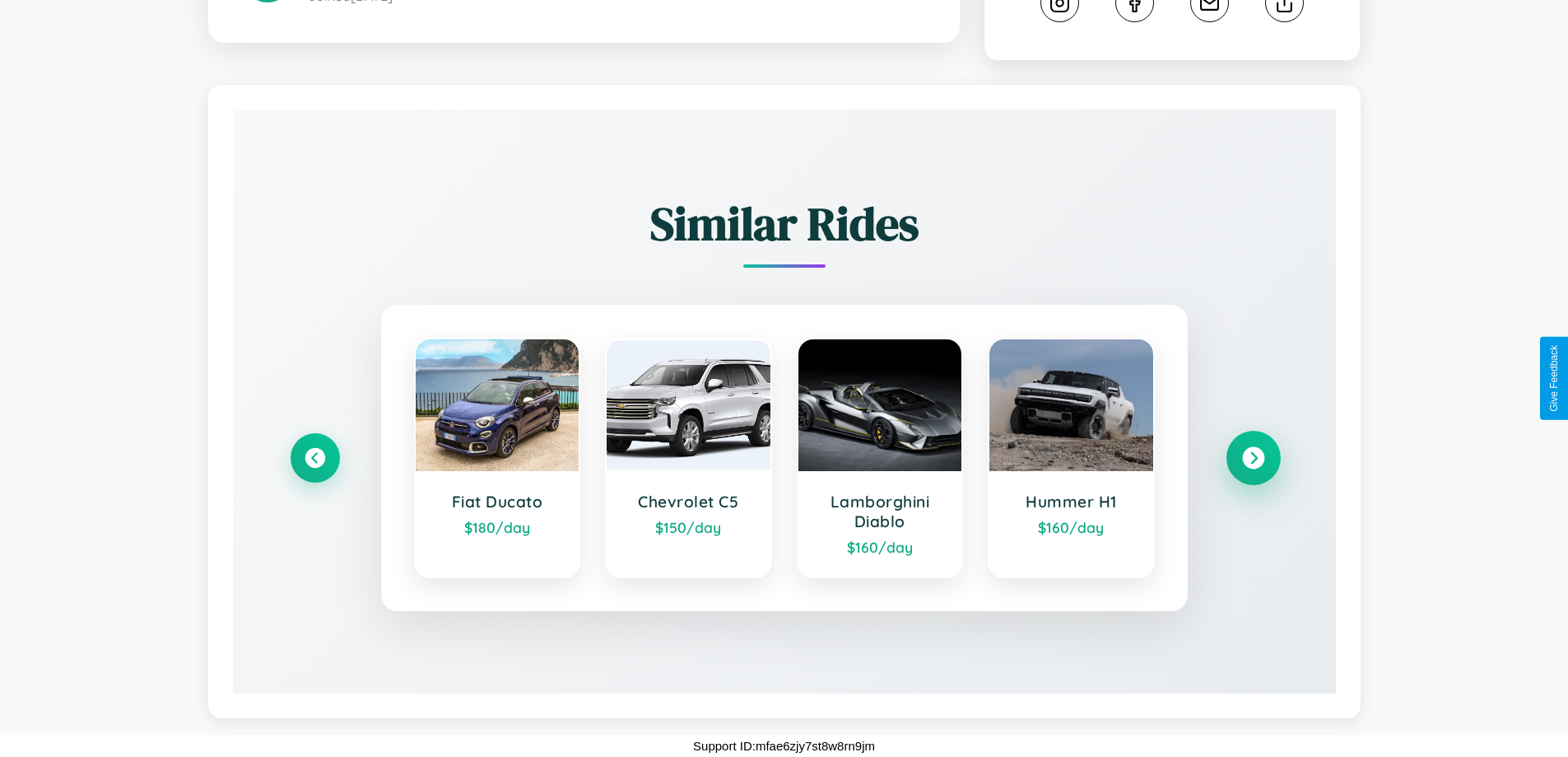
click at [1253, 458] on icon at bounding box center [1253, 458] width 22 height 22
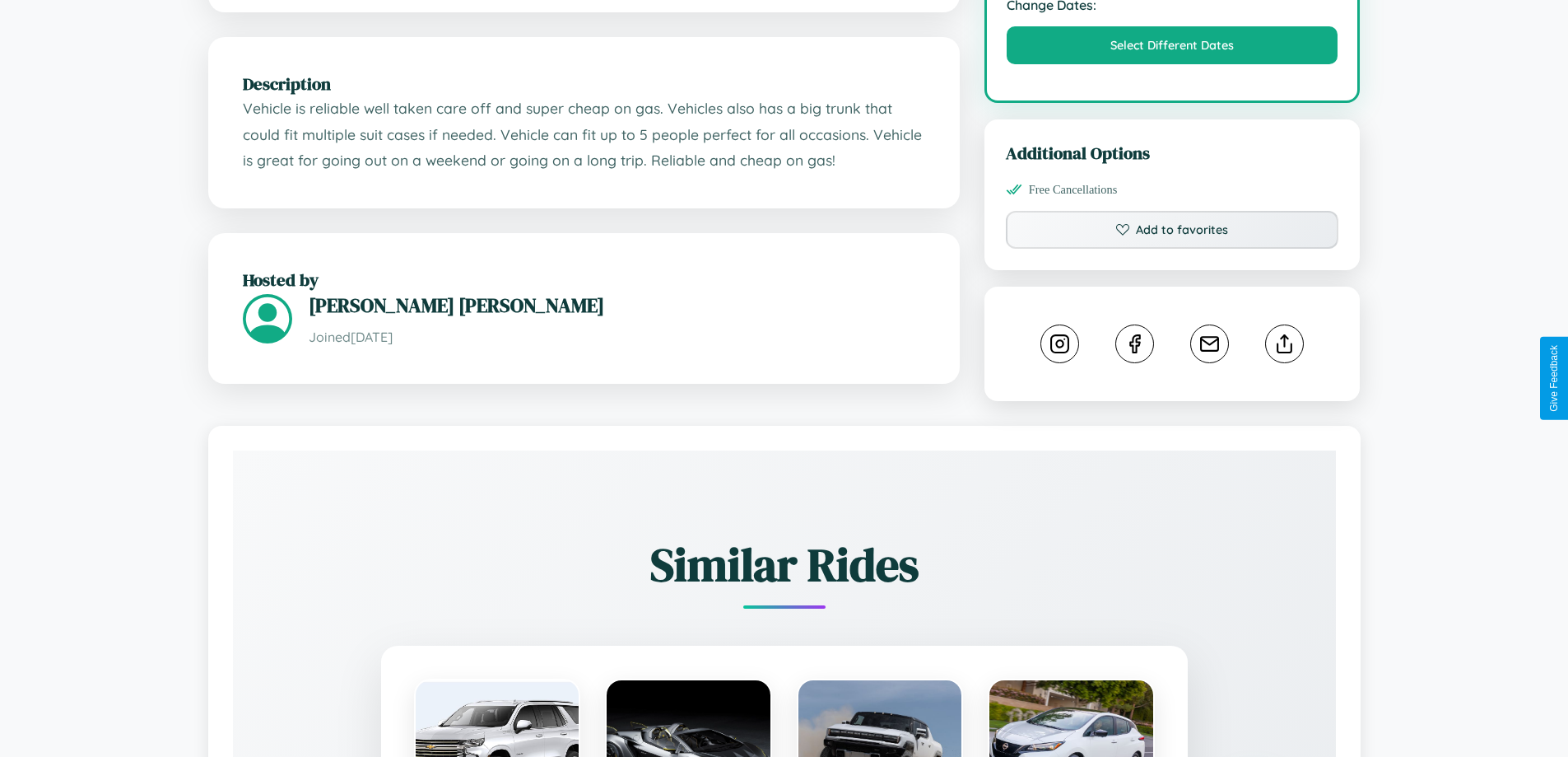
scroll to position [541, 0]
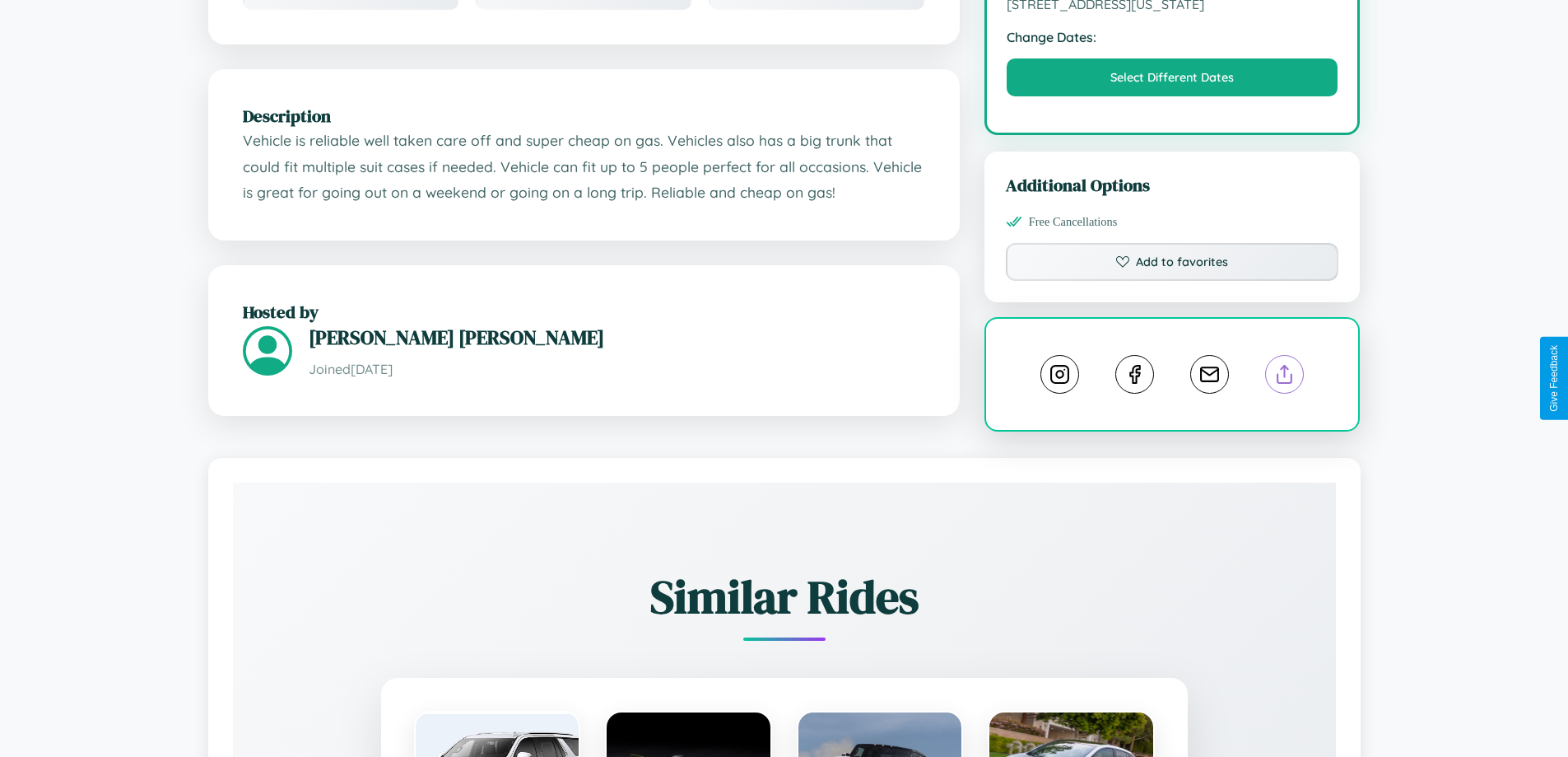
click at [1284, 377] on line at bounding box center [1284, 371] width 0 height 12
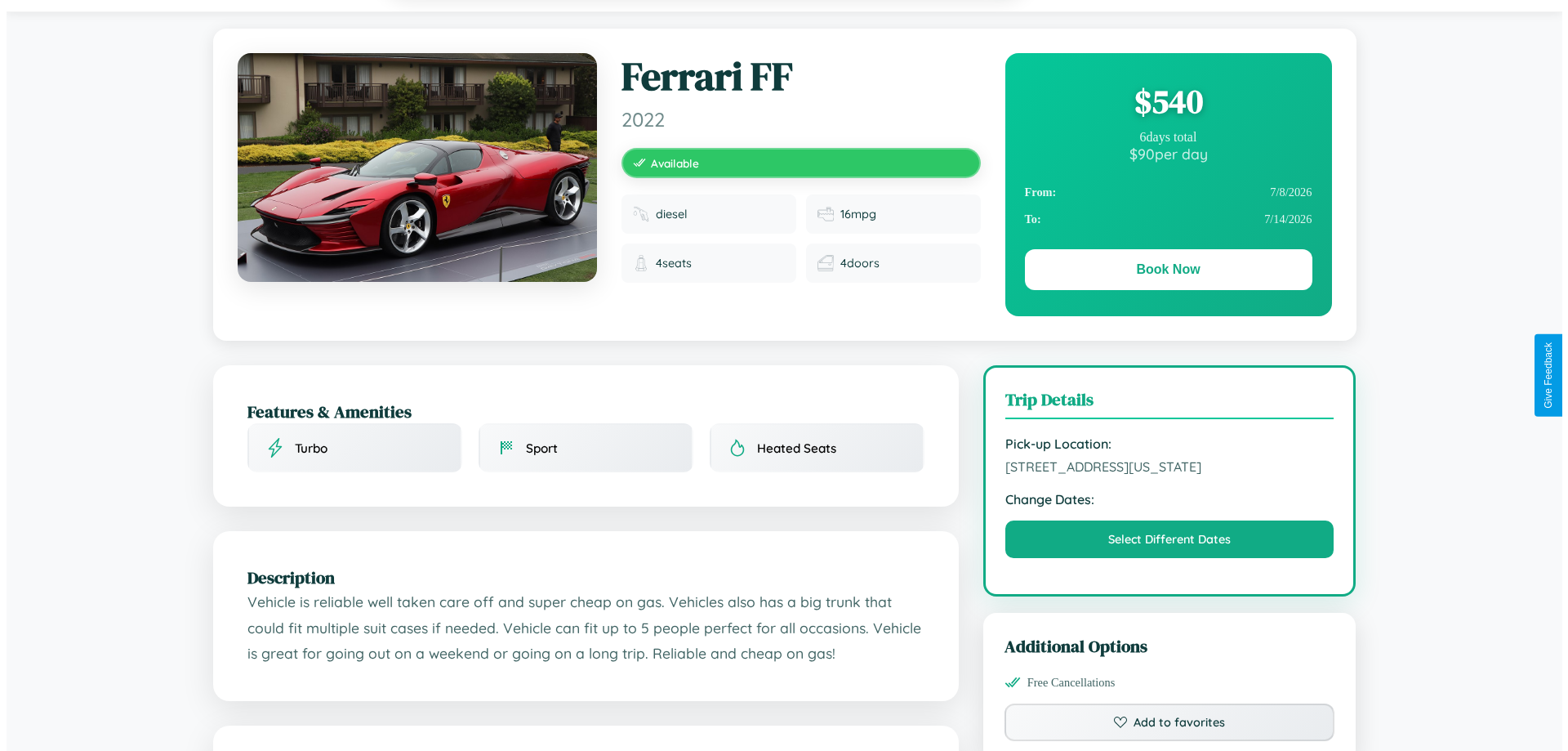
scroll to position [0, 0]
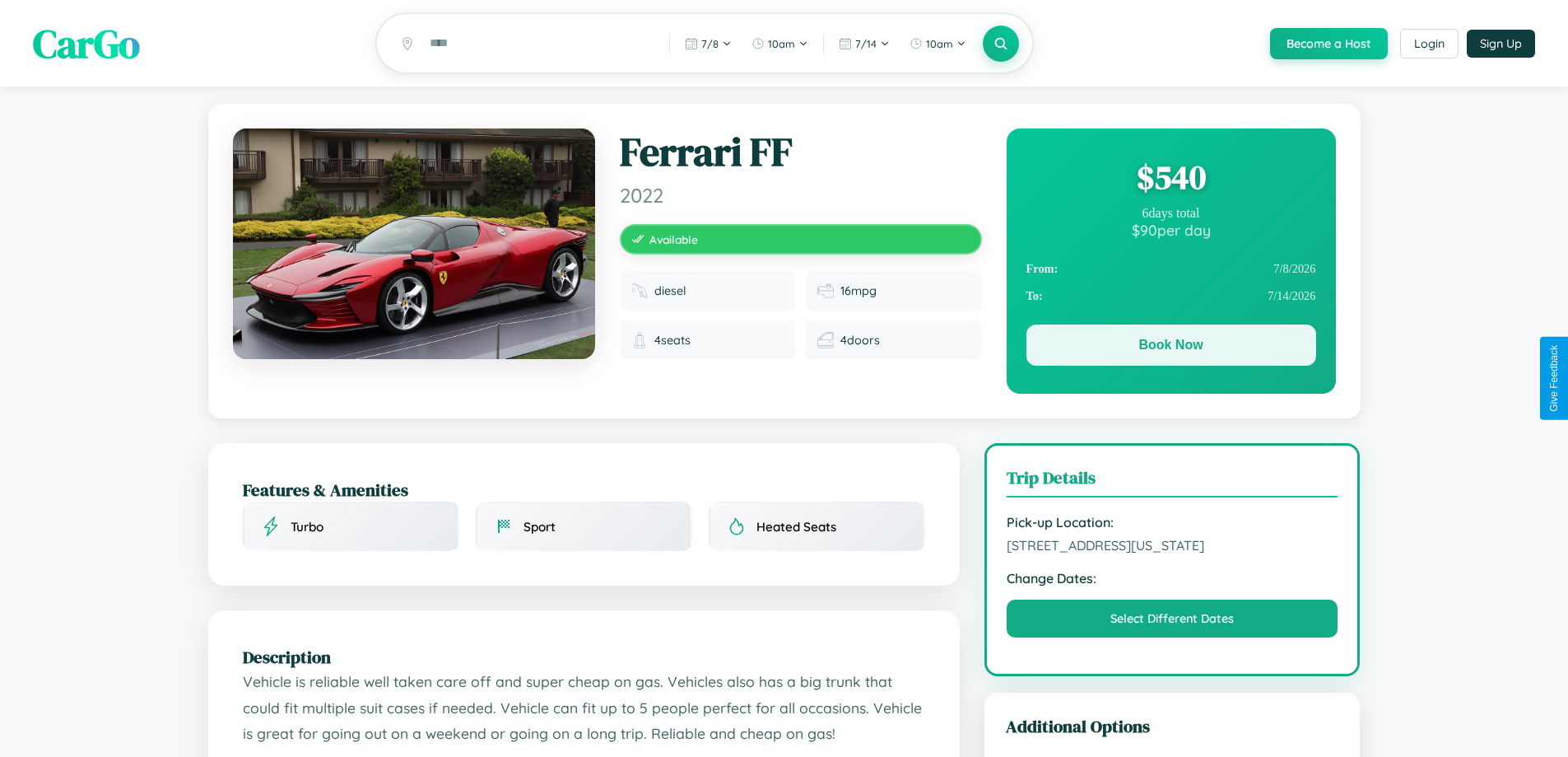
click at [1171, 347] on button "Book Now" at bounding box center [1171, 345] width 290 height 41
